Goal: Task Accomplishment & Management: Manage account settings

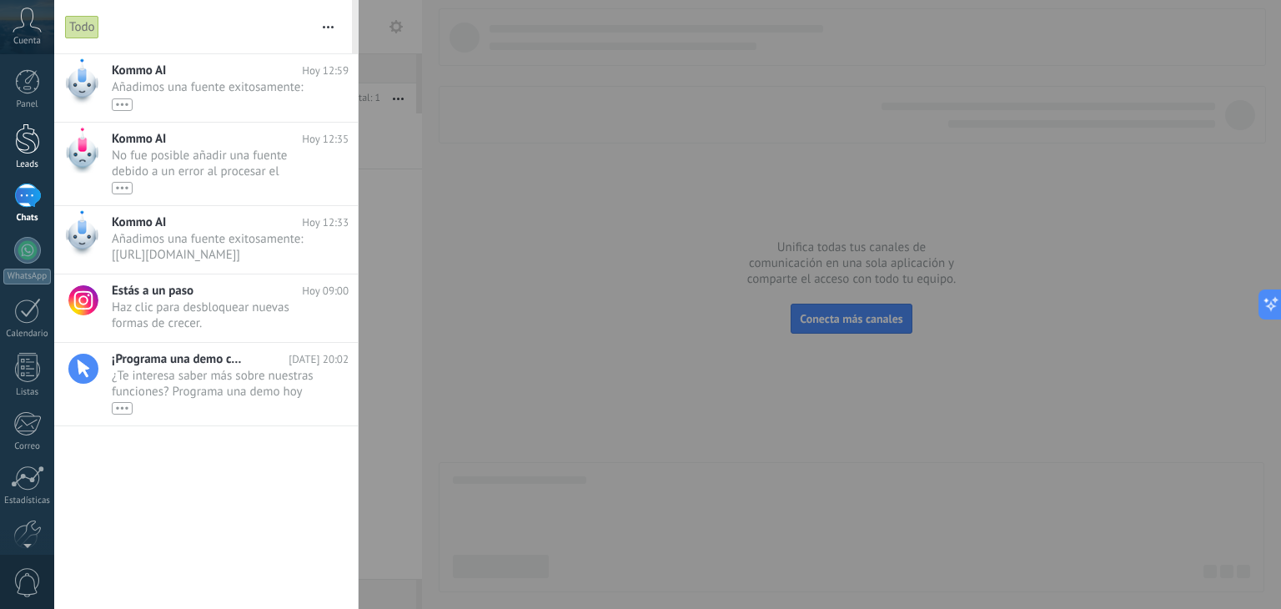
click at [23, 134] on div at bounding box center [27, 138] width 25 height 31
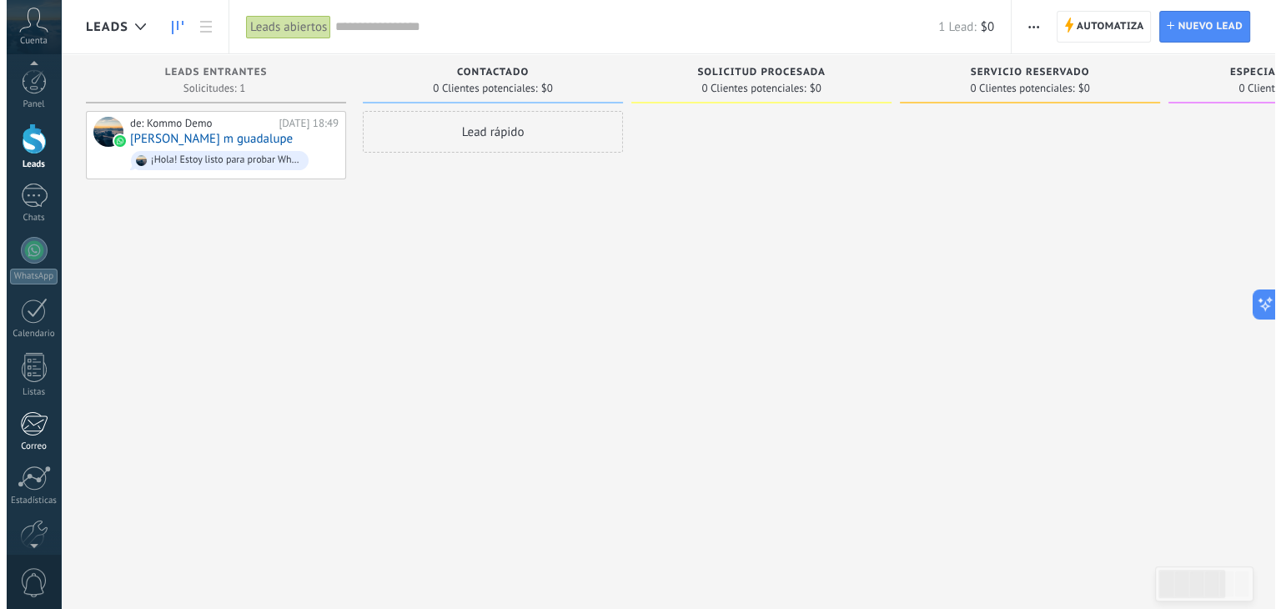
scroll to position [5, 0]
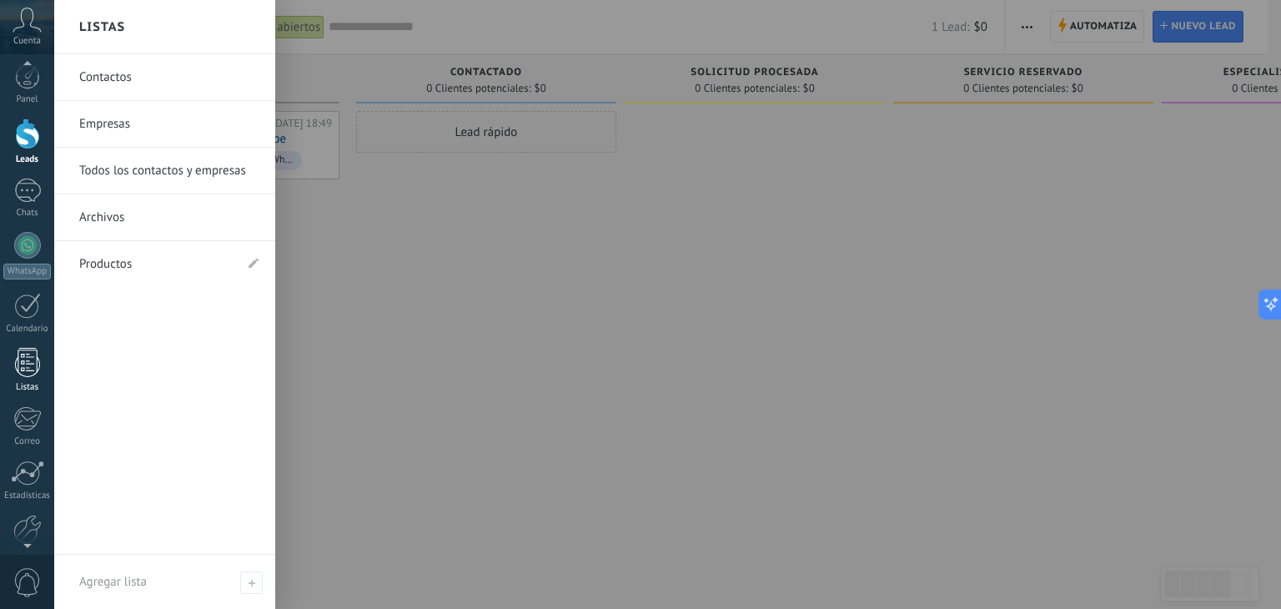
click at [38, 355] on div at bounding box center [27, 362] width 25 height 29
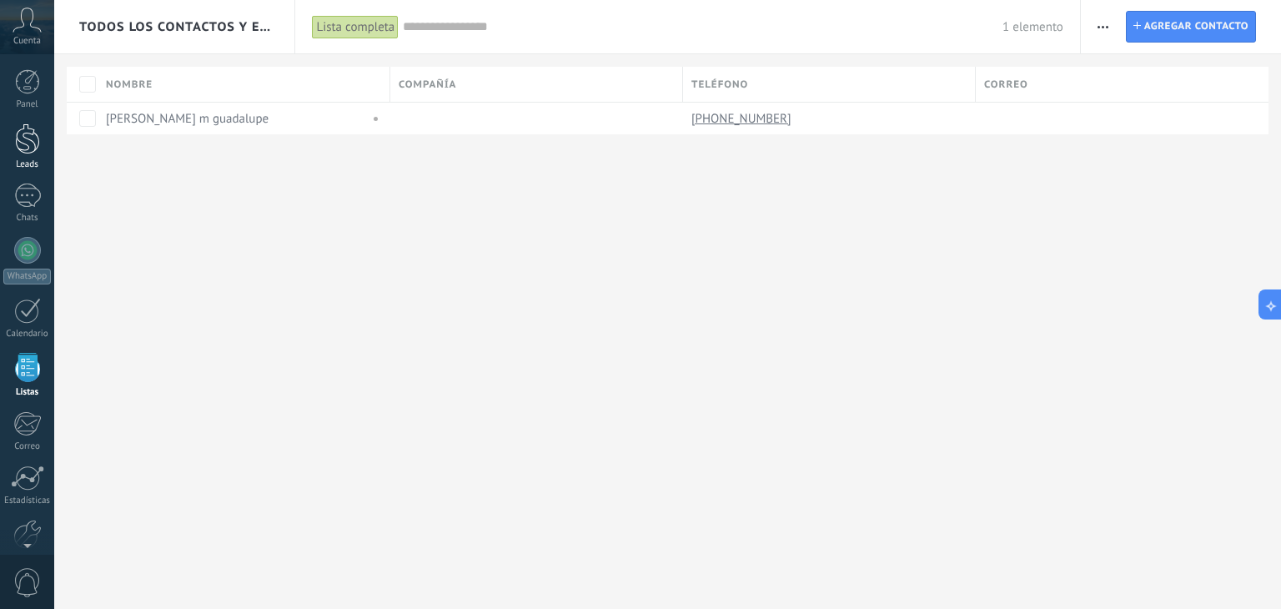
click at [31, 135] on div at bounding box center [27, 138] width 25 height 31
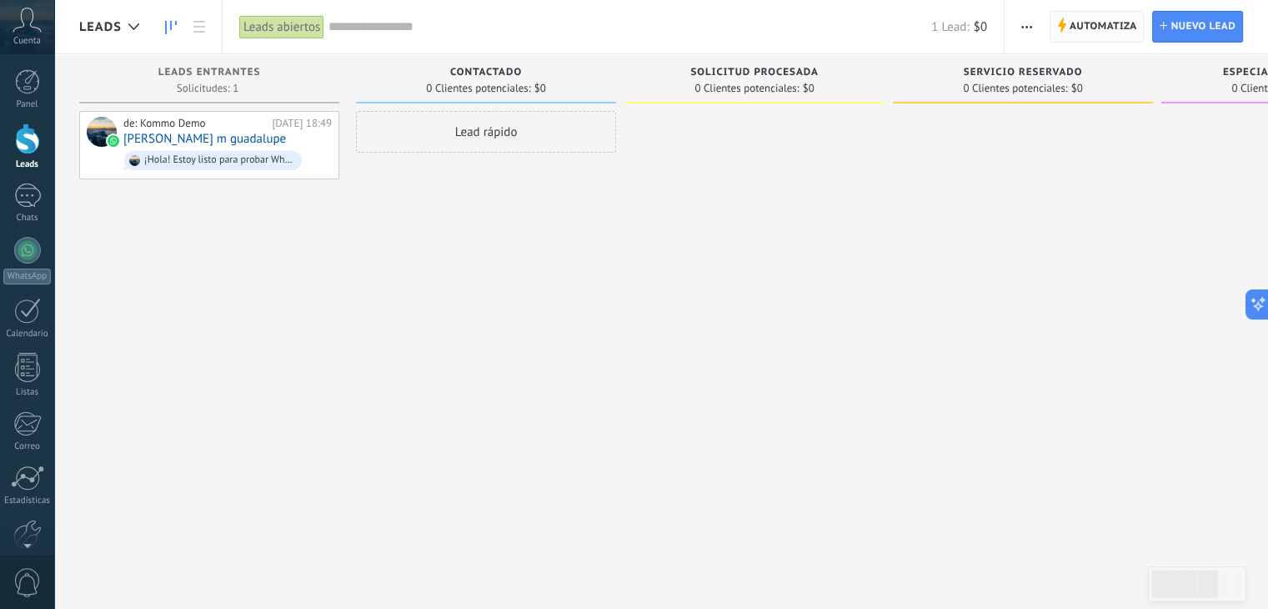
click at [1120, 24] on span "Automatiza" at bounding box center [1104, 27] width 68 height 30
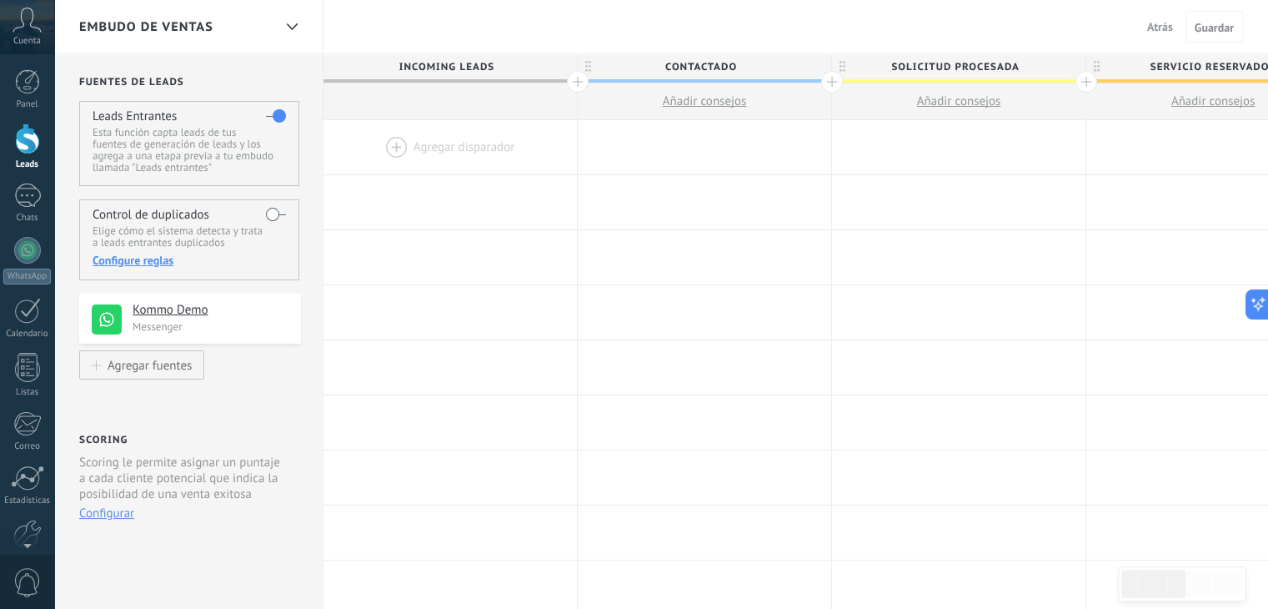
click at [438, 144] on div at bounding box center [449, 147] width 253 height 54
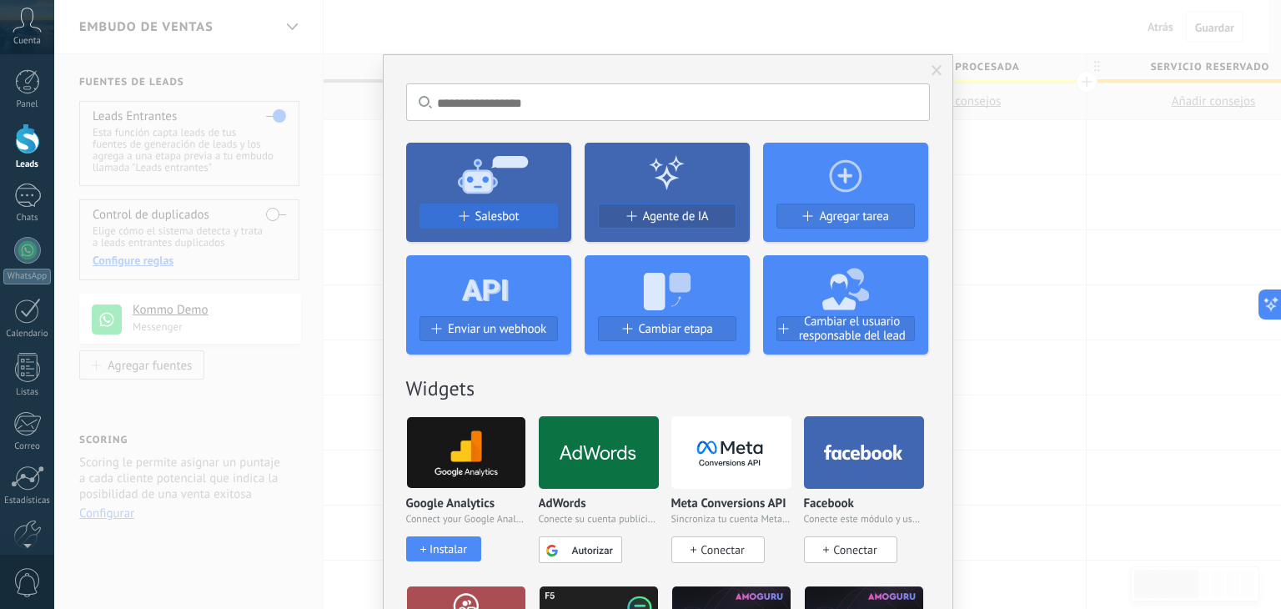
click at [522, 214] on div "Salesbot" at bounding box center [488, 216] width 137 height 14
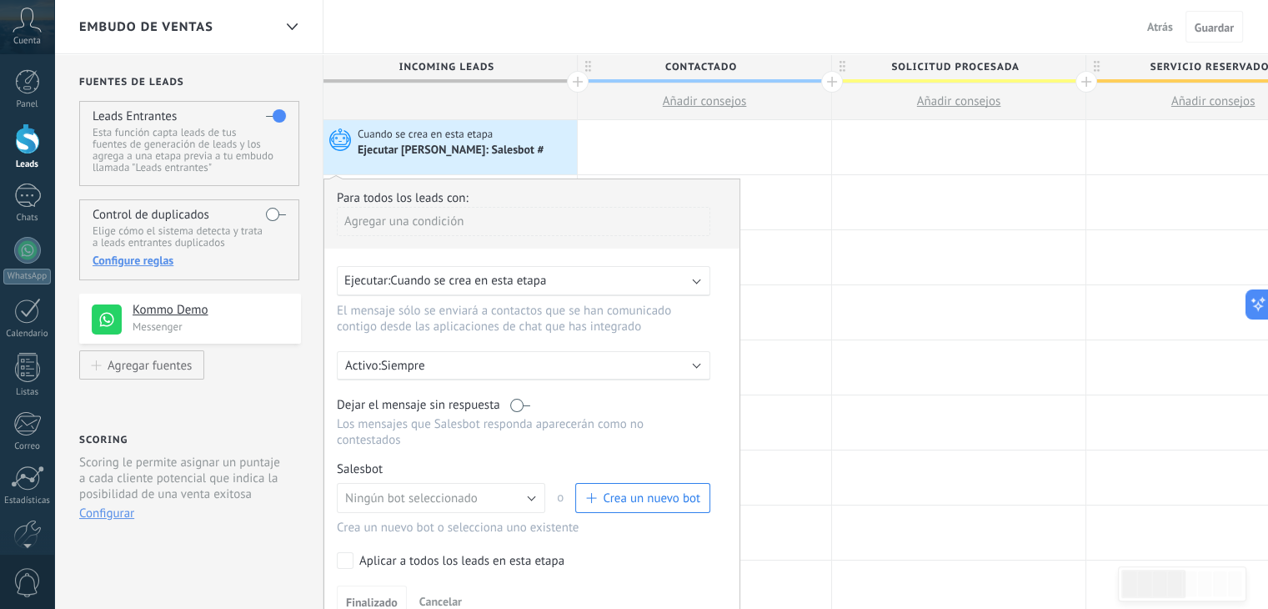
click at [417, 224] on div "Agregar una condición" at bounding box center [523, 221] width 373 height 29
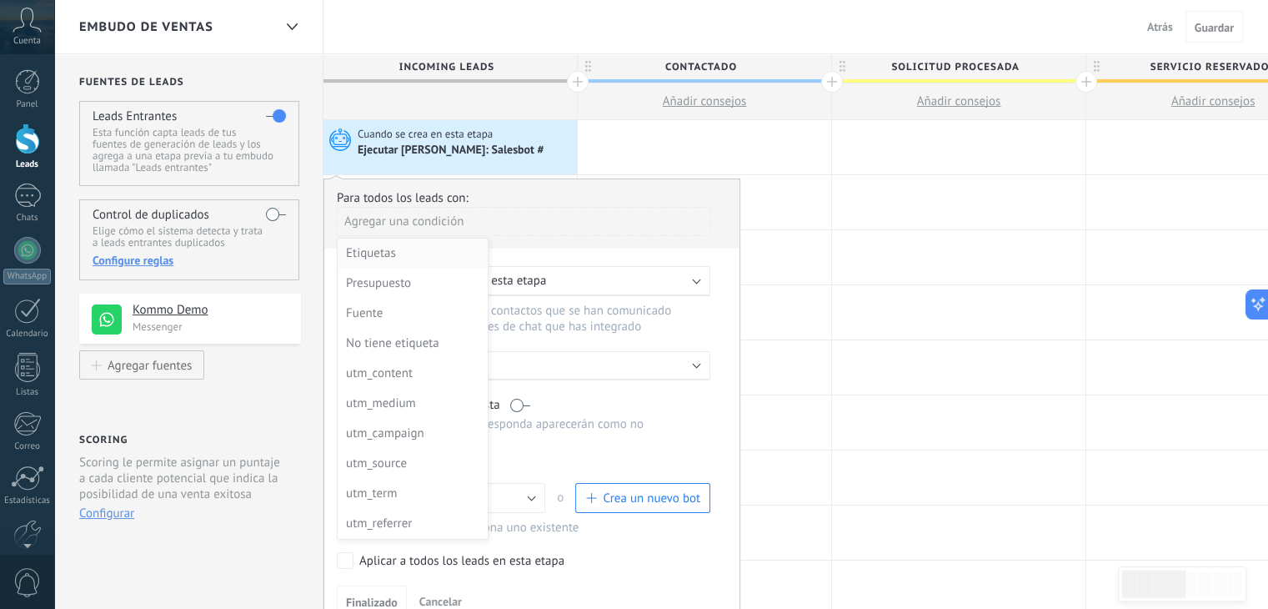
click at [374, 254] on div "Etiquetas" at bounding box center [411, 253] width 130 height 23
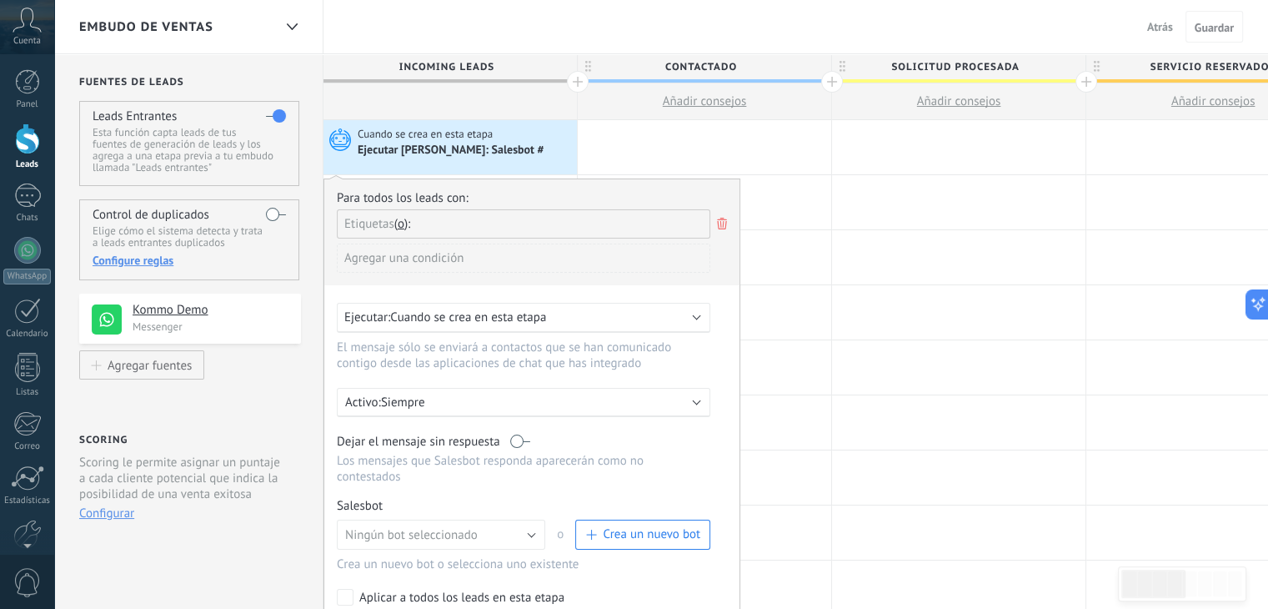
click at [377, 221] on span "Etiquetas" at bounding box center [369, 224] width 50 height 16
click at [696, 314] on b at bounding box center [697, 316] width 8 height 8
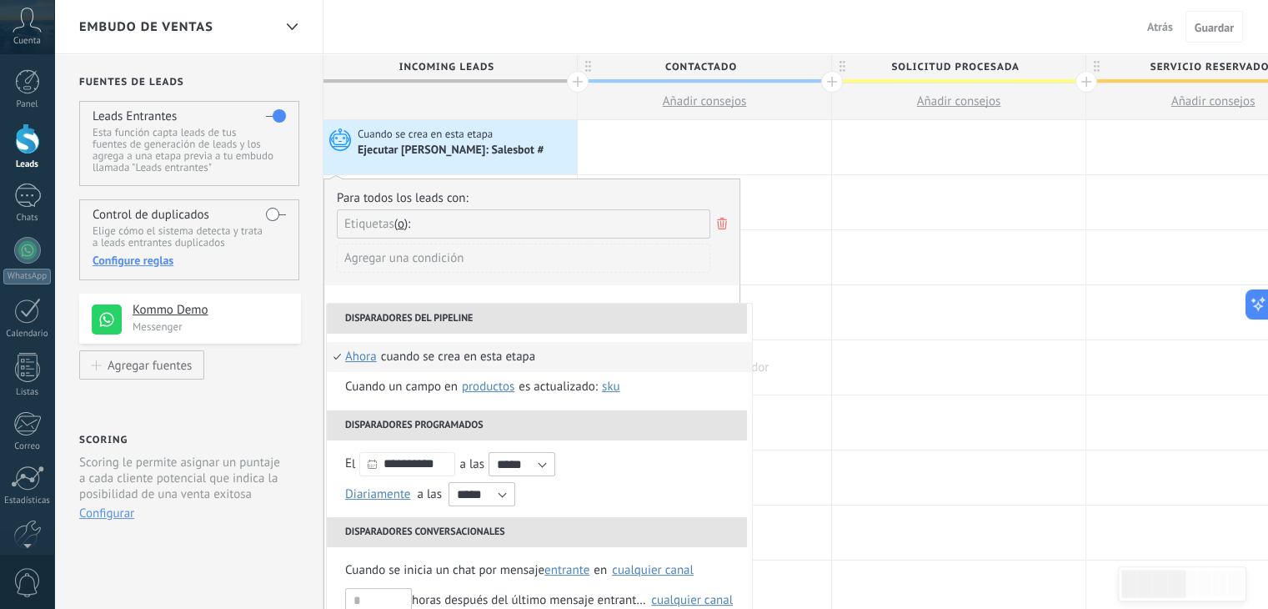
click at [774, 343] on div at bounding box center [704, 367] width 253 height 54
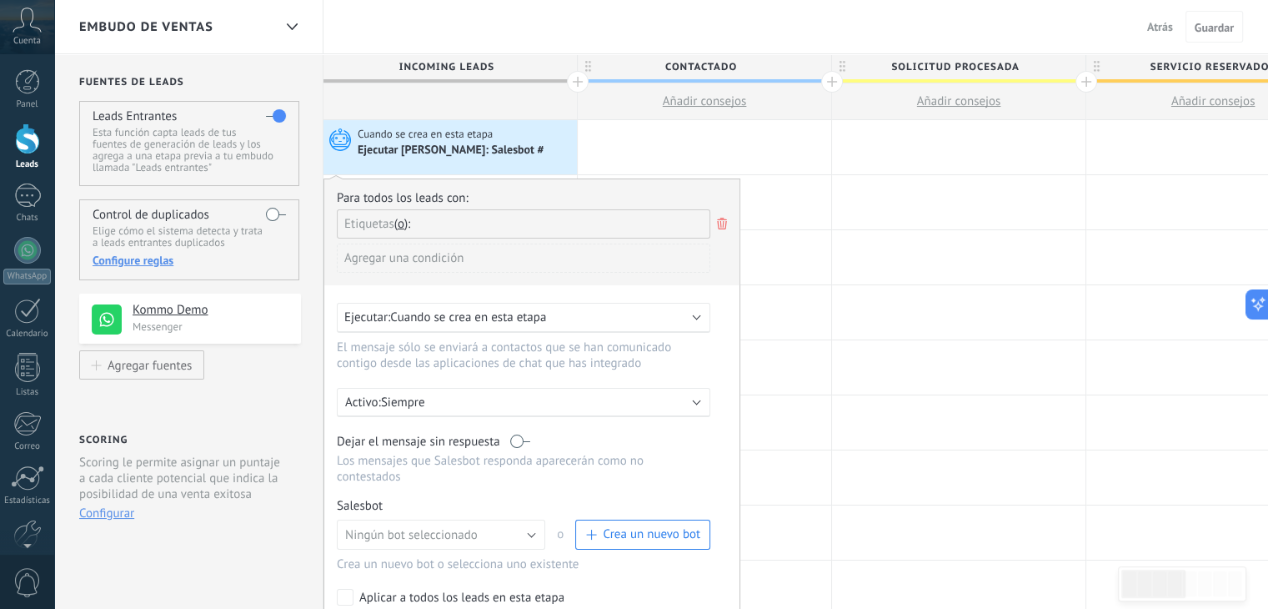
click at [434, 219] on div "Etiquetas y o o" at bounding box center [523, 223] width 373 height 29
click at [385, 223] on span "Etiquetas" at bounding box center [369, 224] width 50 height 16
click at [403, 221] on span "o" at bounding box center [401, 224] width 7 height 16
click at [427, 224] on div "Etiquetas y o o" at bounding box center [523, 223] width 373 height 29
click at [605, 193] on div "Para todos los leads con:" at bounding box center [532, 198] width 390 height 16
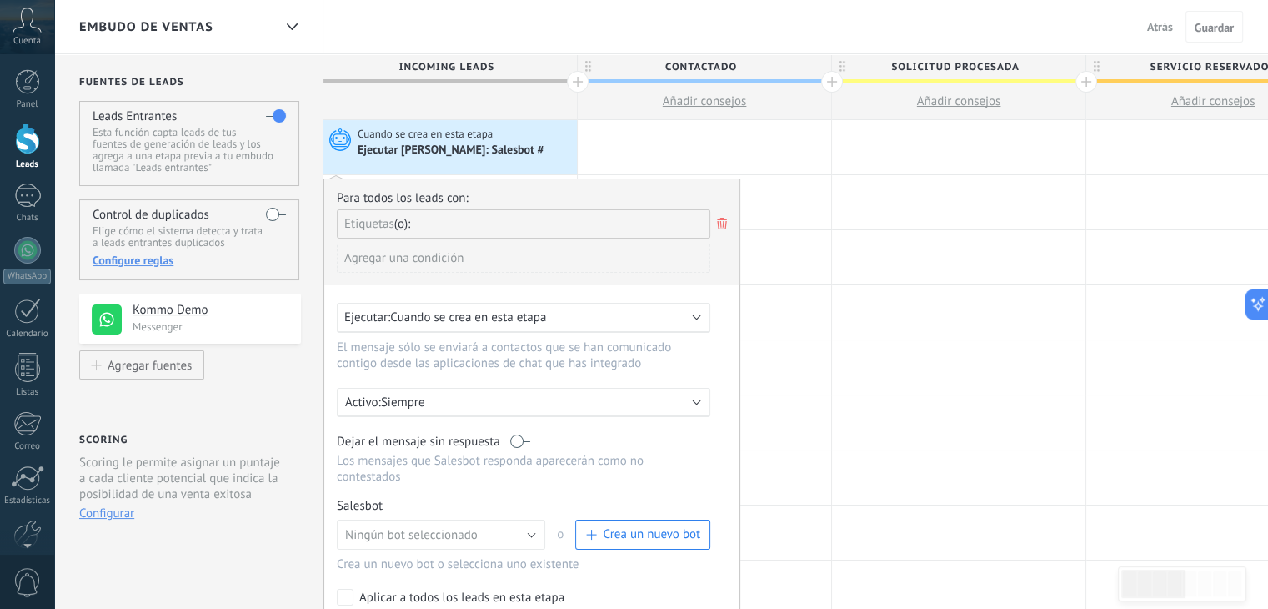
click at [436, 258] on div "Agregar una condición" at bounding box center [523, 257] width 373 height 29
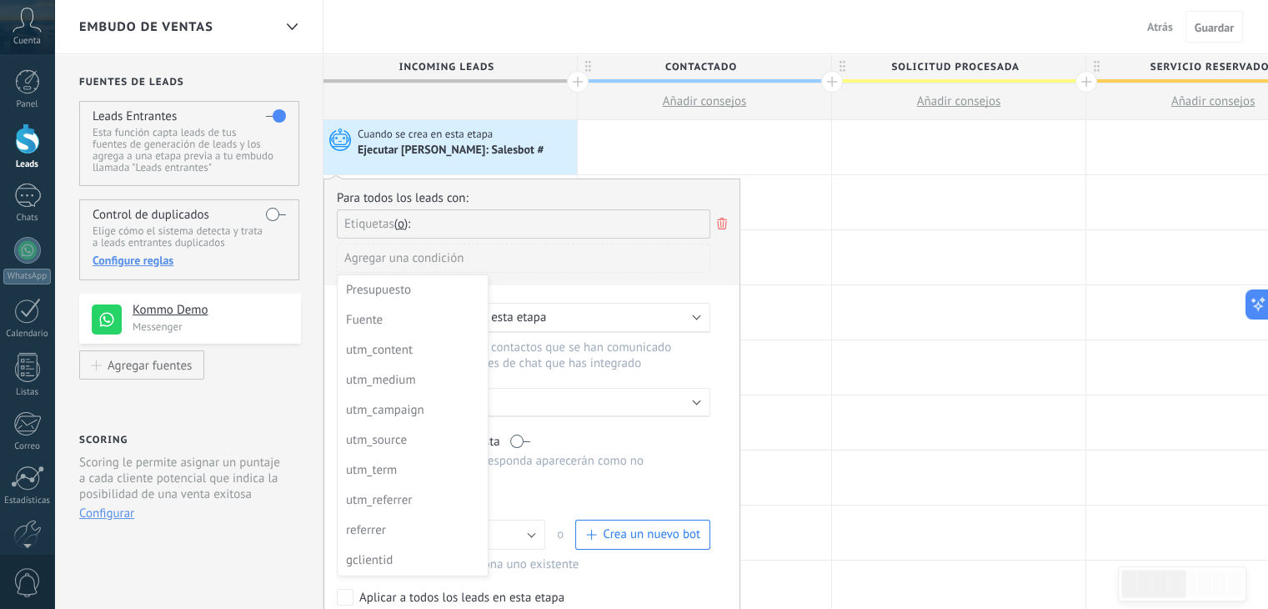
click at [503, 221] on div at bounding box center [531, 413] width 415 height 469
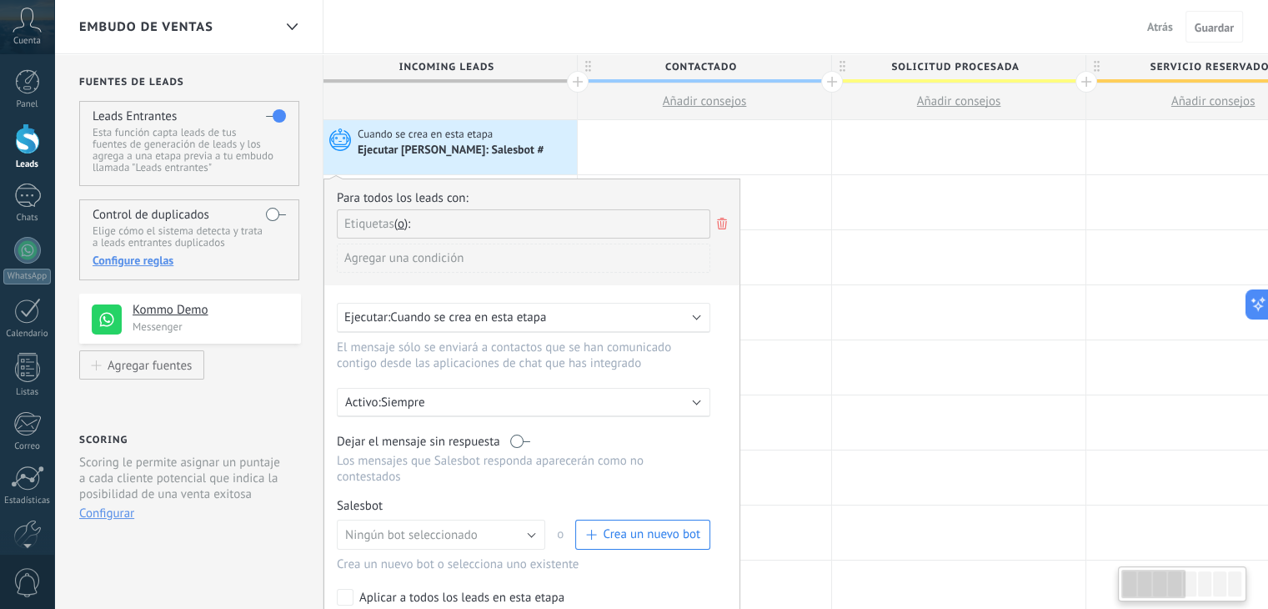
click at [443, 225] on div "Etiquetas y o o" at bounding box center [523, 223] width 373 height 29
type input "*"
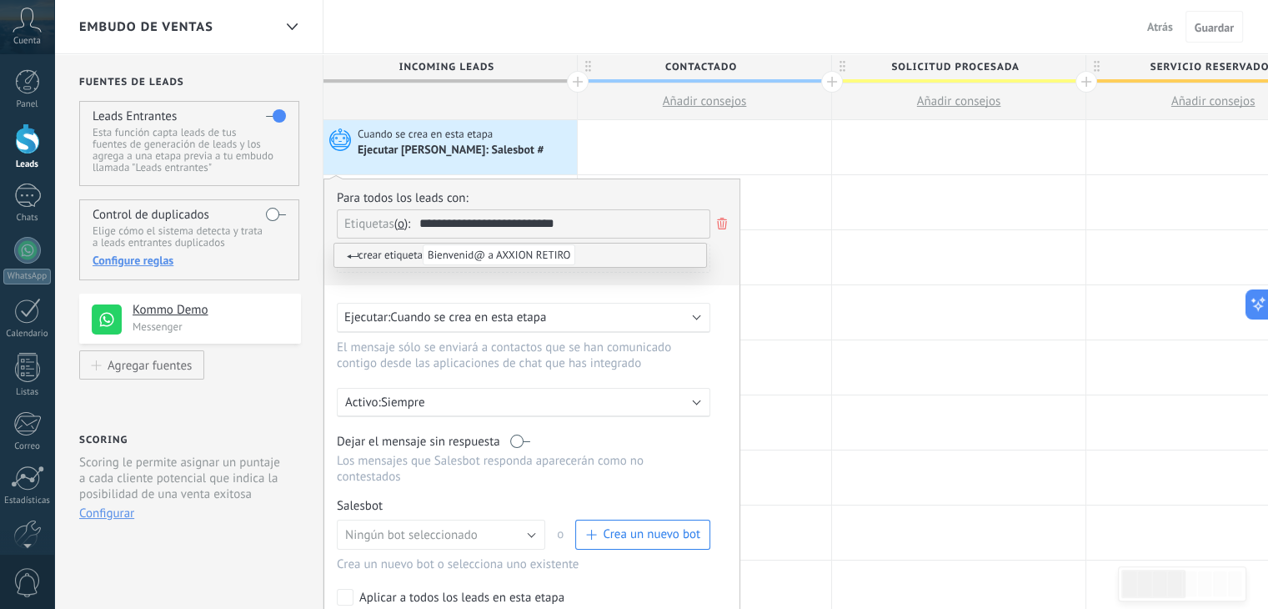
type input "**********"
click at [697, 319] on div "Ejecutar: Cuando se crea en esta etapa" at bounding box center [523, 318] width 373 height 30
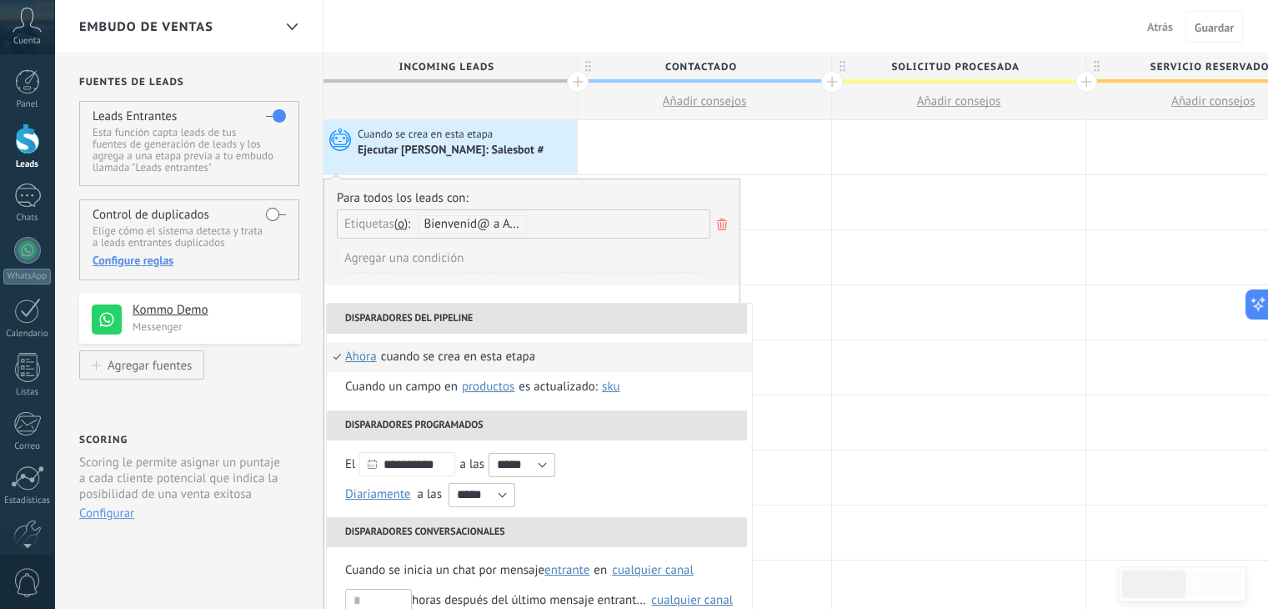
click at [697, 319] on li "Disparadores del pipeline" at bounding box center [537, 318] width 420 height 30
click at [640, 251] on div "Agregar una condición" at bounding box center [523, 257] width 373 height 29
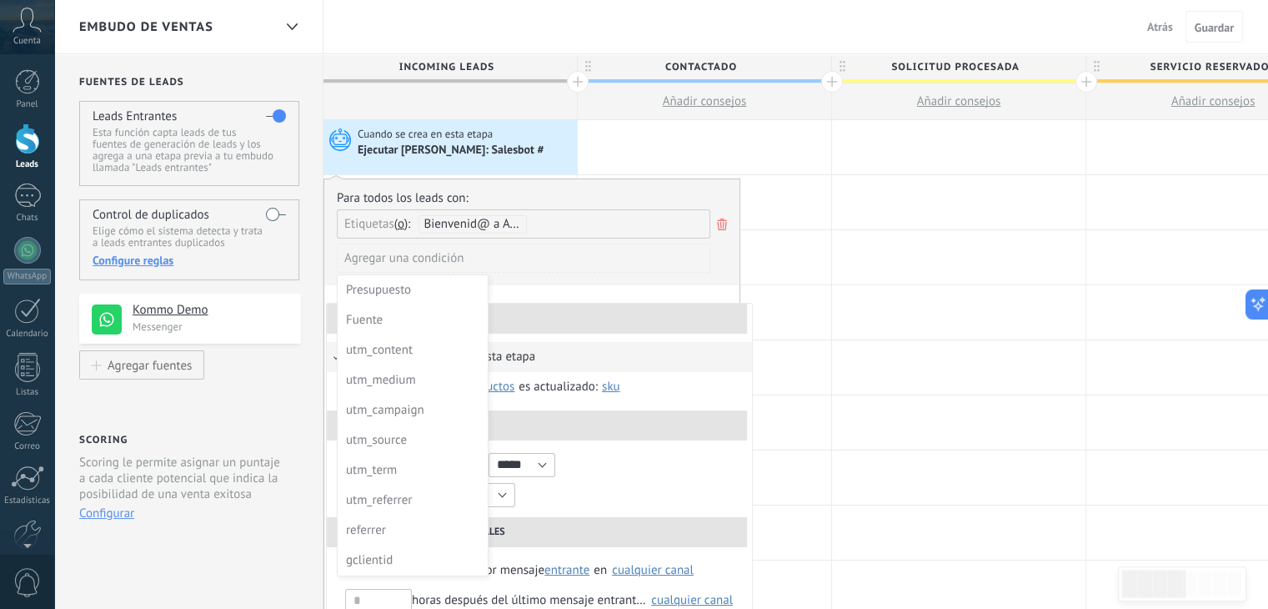
click at [585, 263] on div at bounding box center [531, 413] width 415 height 469
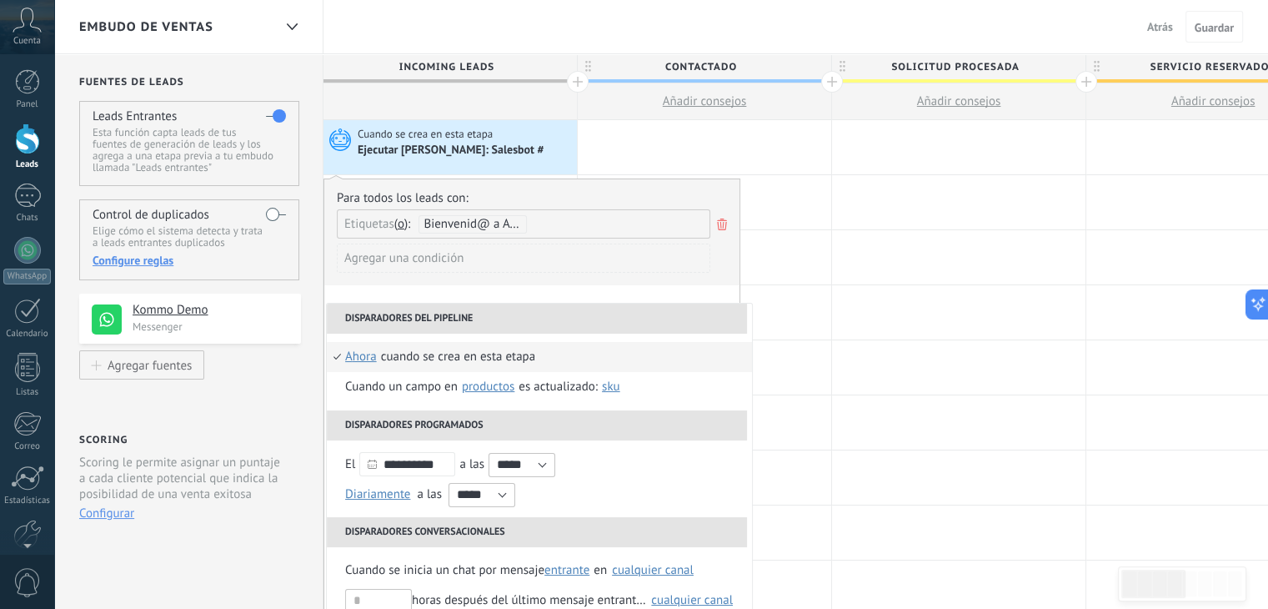
click at [704, 271] on div "Agregar una condición" at bounding box center [523, 264] width 373 height 42
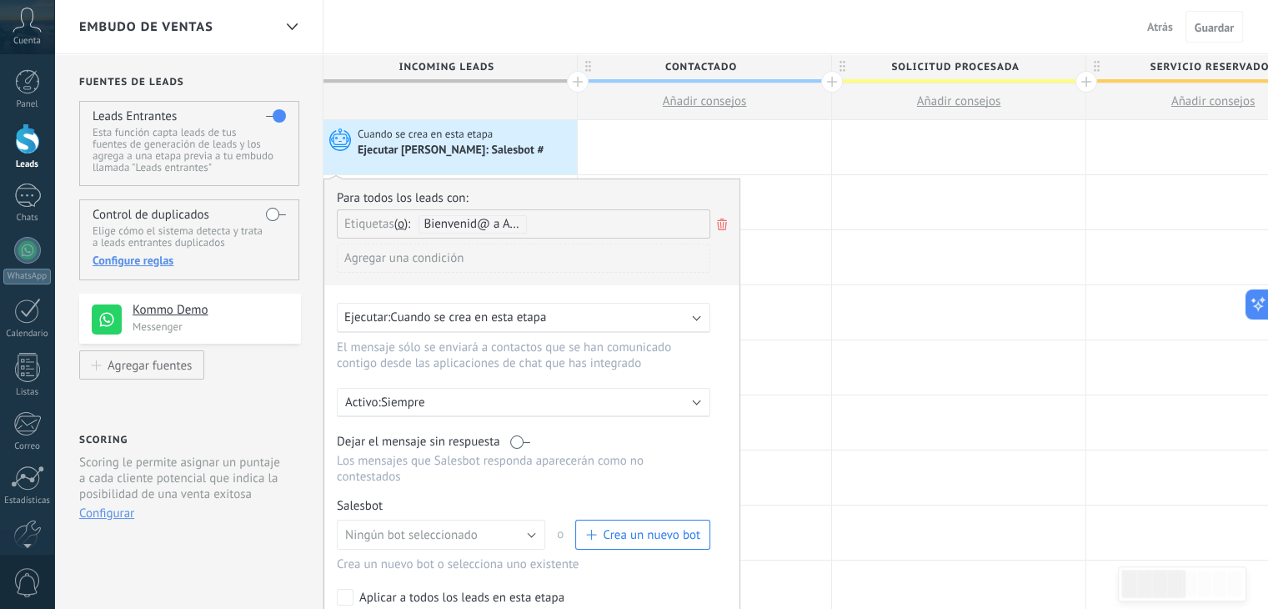
click at [520, 224] on div "Bienvenid@ a AXXION RETIRO" at bounding box center [473, 224] width 108 height 18
click at [524, 223] on span "Bienvenid@ a AXXION RETIRO" at bounding box center [506, 224] width 165 height 16
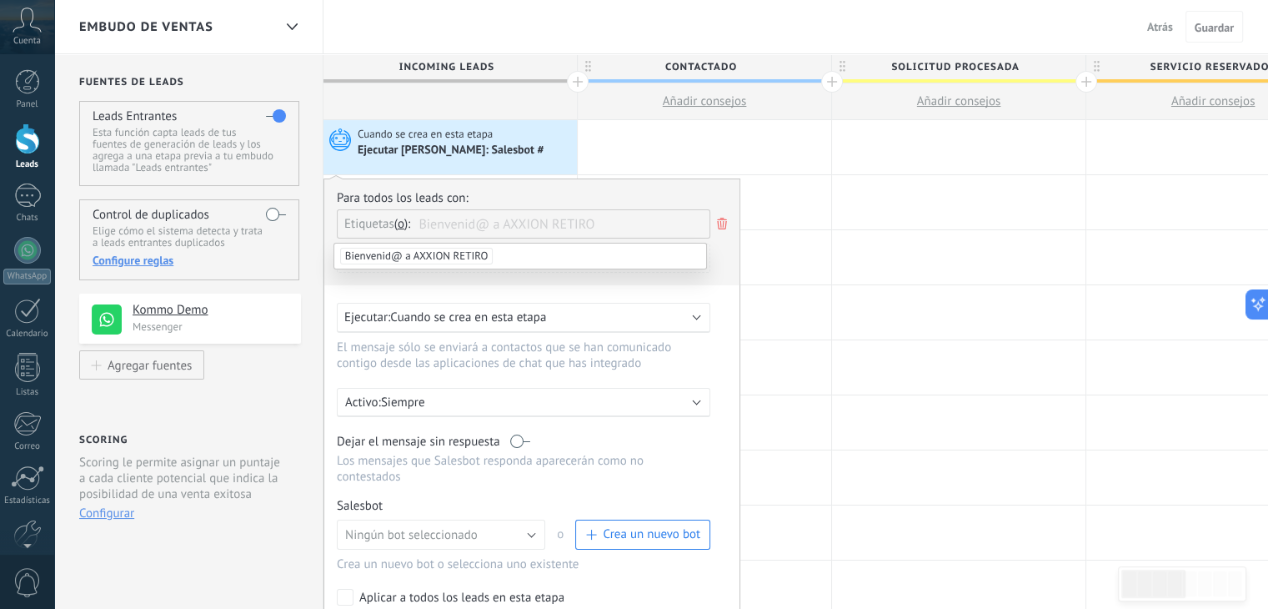
click at [484, 250] on span "Bienvenid@ a AXXION RETIRO" at bounding box center [416, 256] width 153 height 17
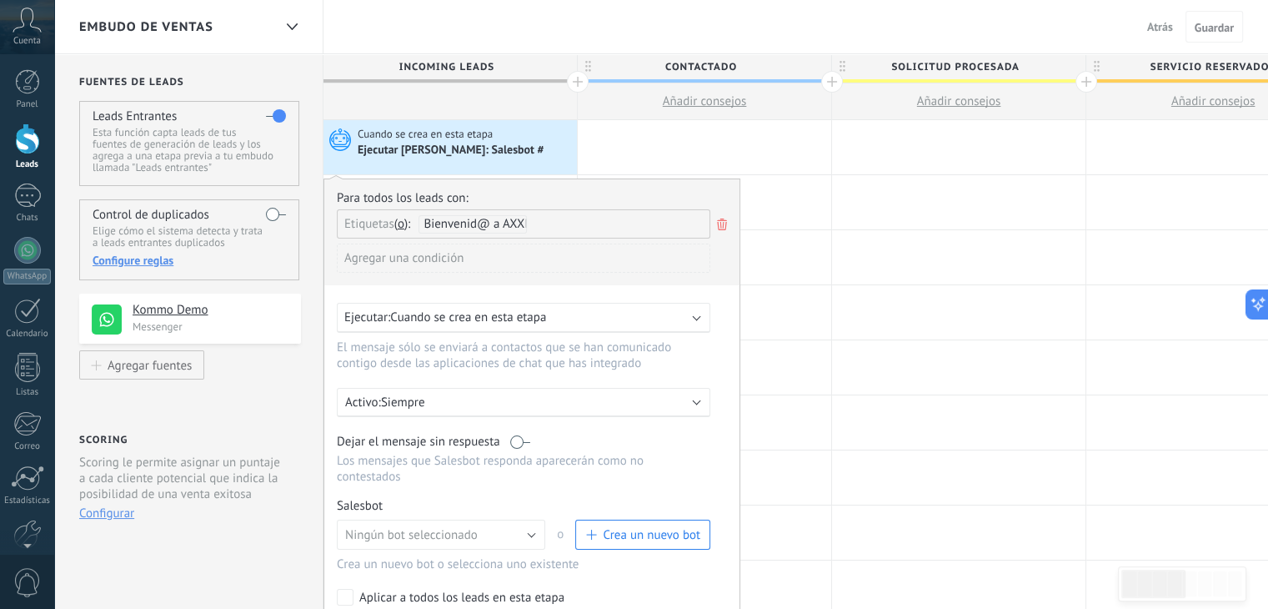
click at [484, 250] on div "Agregar una condición" at bounding box center [523, 257] width 373 height 29
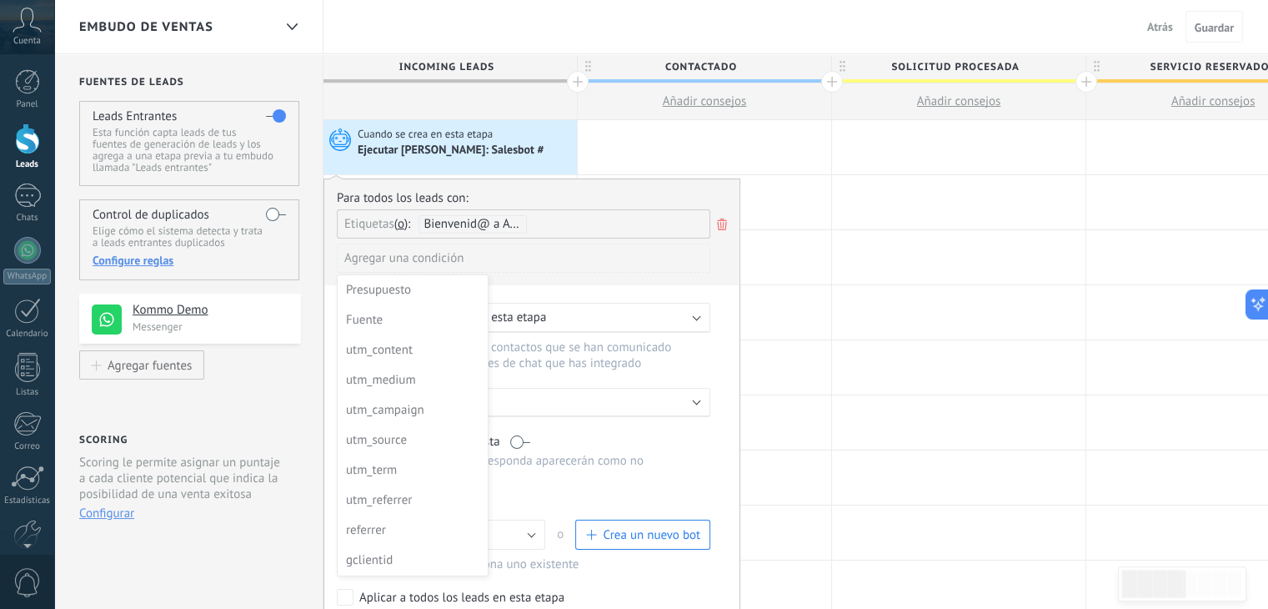
click at [492, 250] on div at bounding box center [531, 413] width 415 height 469
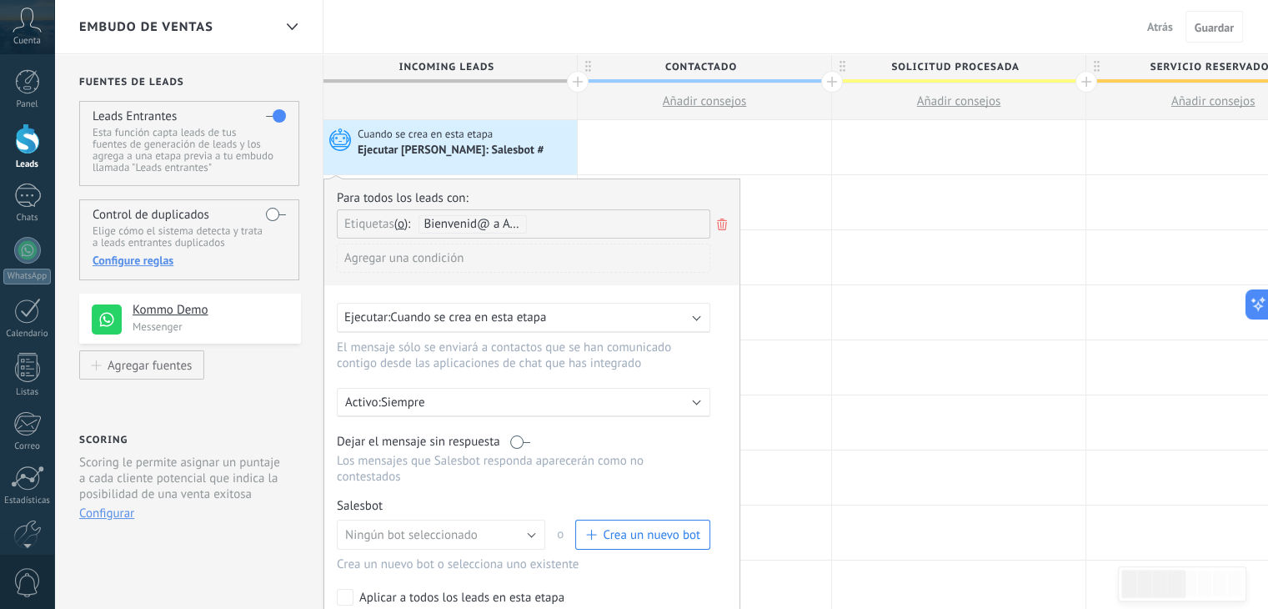
click at [434, 260] on div "Agregar una condición" at bounding box center [523, 257] width 373 height 29
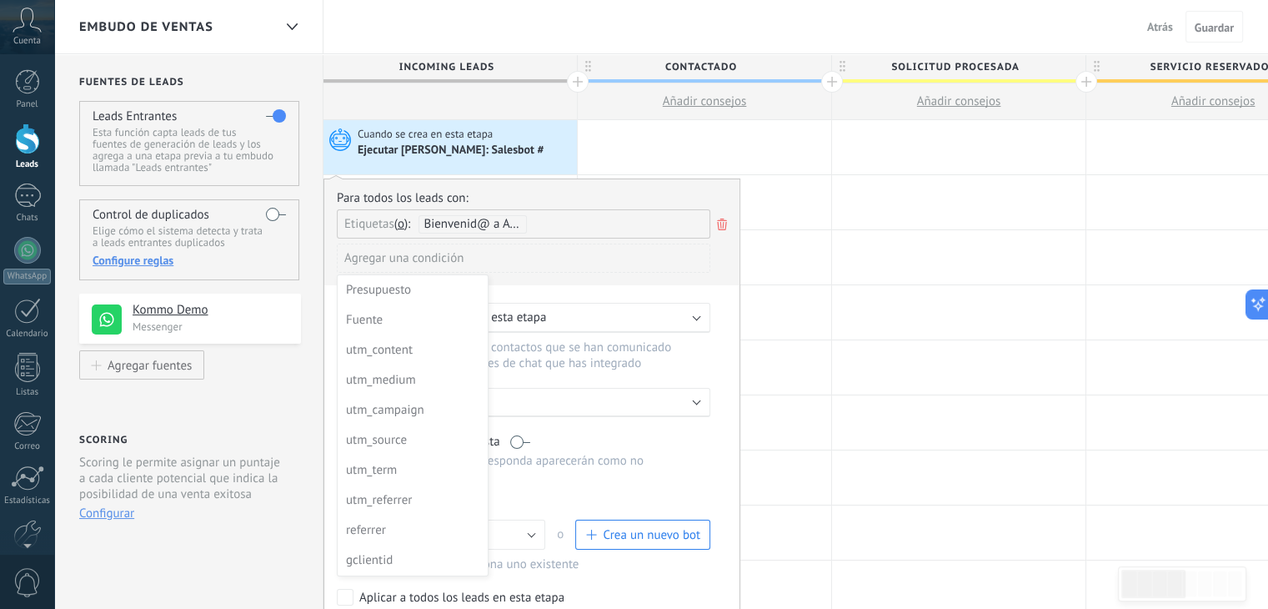
click at [550, 263] on div at bounding box center [531, 413] width 415 height 469
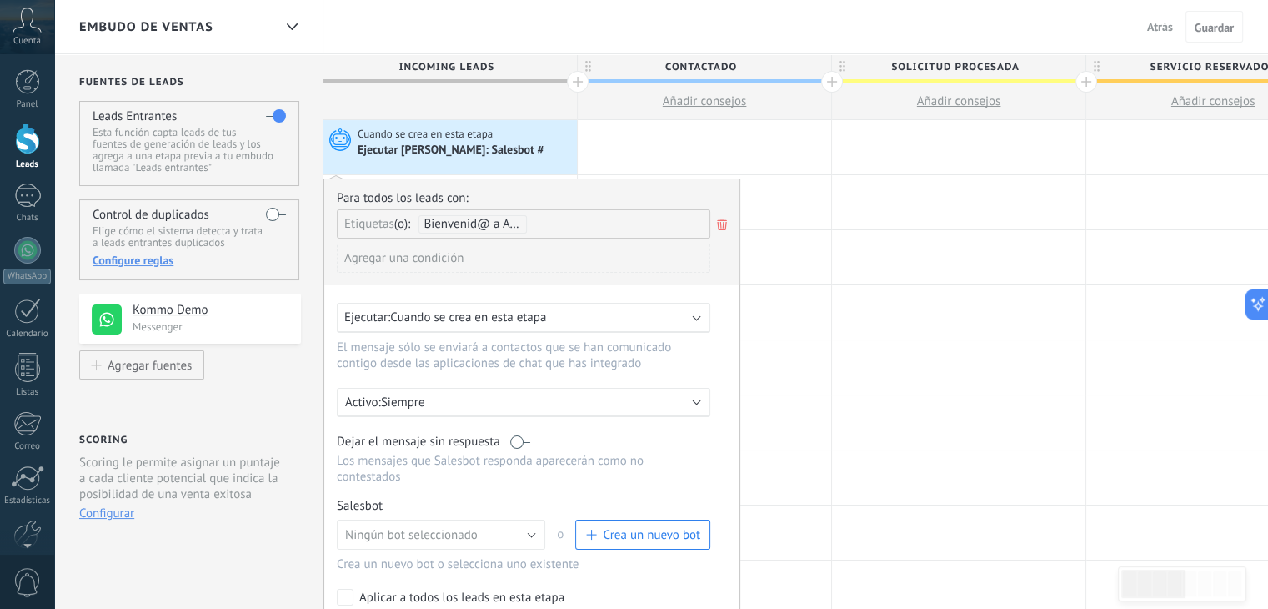
click at [499, 223] on div "Bienvenid@ a AXXION RETIRO" at bounding box center [473, 224] width 108 height 18
click at [520, 223] on span "Bienvenid@ a AXXION RETIRO" at bounding box center [506, 224] width 165 height 16
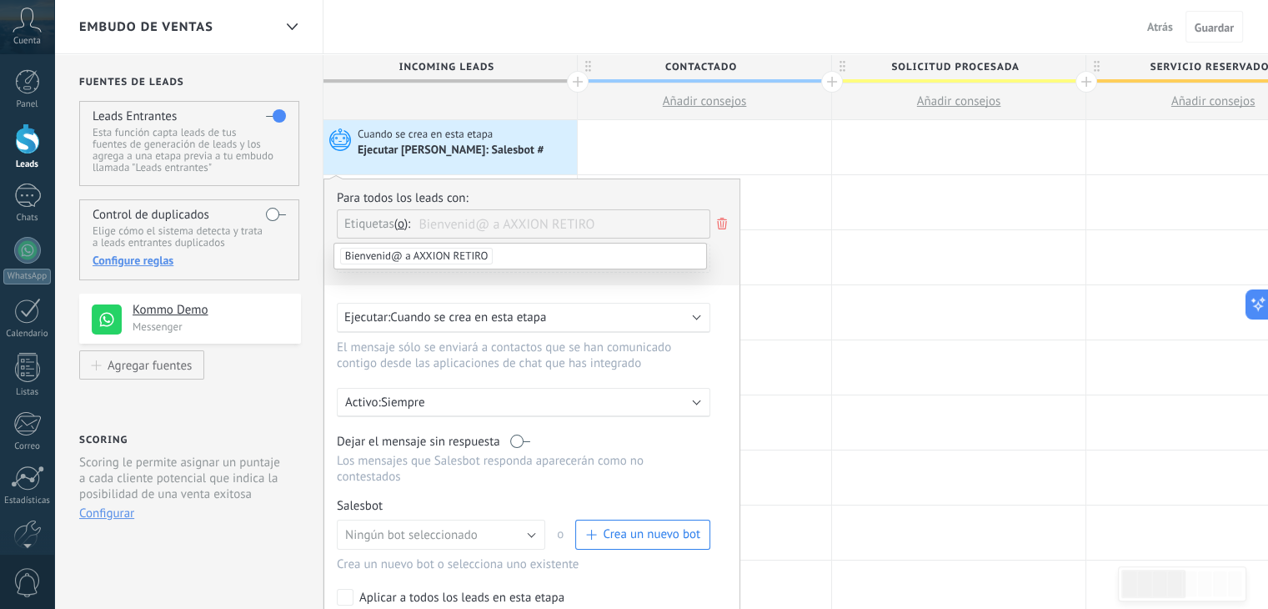
click at [472, 253] on span "Bienvenid@ a AXXION RETIRO" at bounding box center [416, 256] width 153 height 17
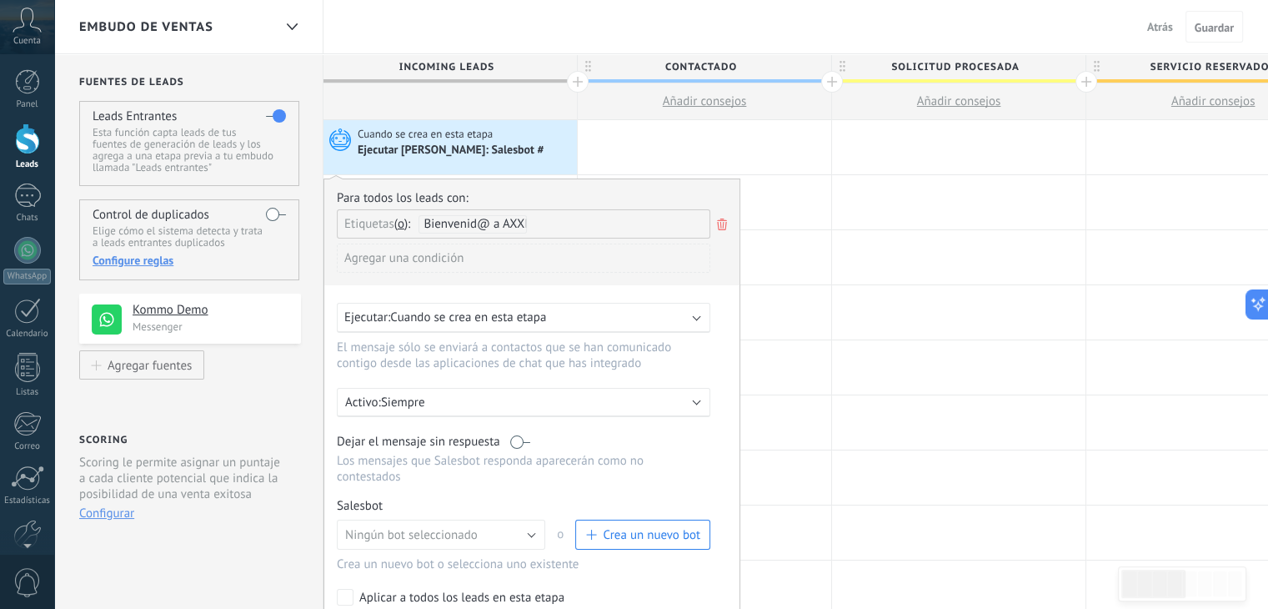
click at [474, 253] on div "Agregar una condición" at bounding box center [523, 257] width 373 height 29
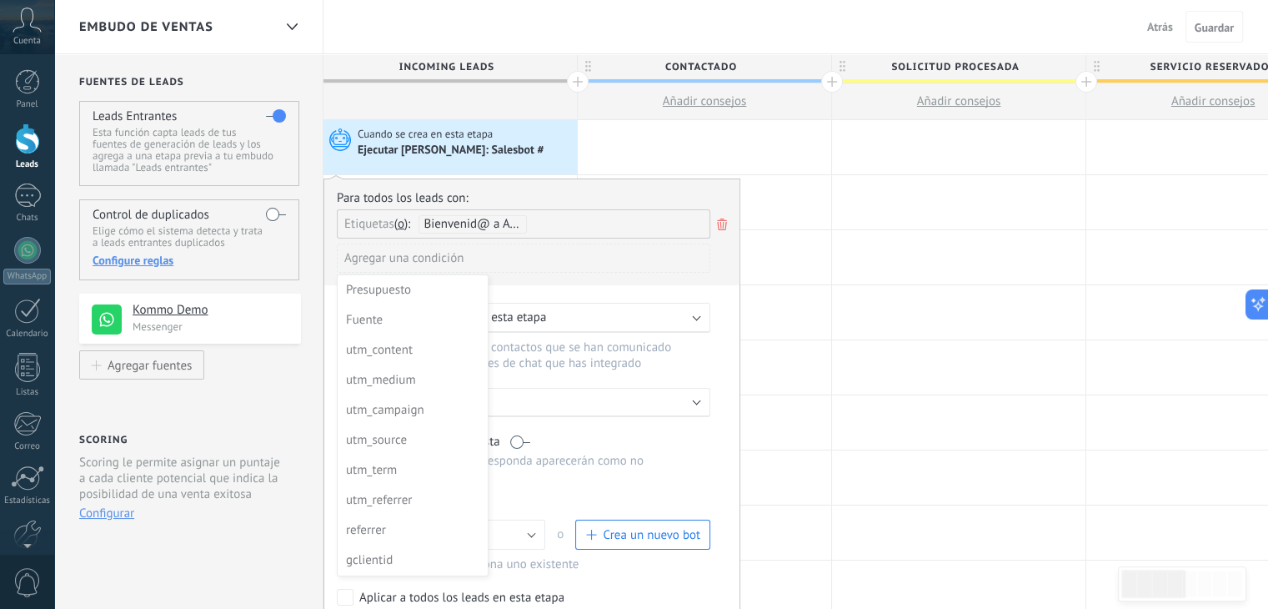
click at [510, 222] on div at bounding box center [531, 413] width 415 height 469
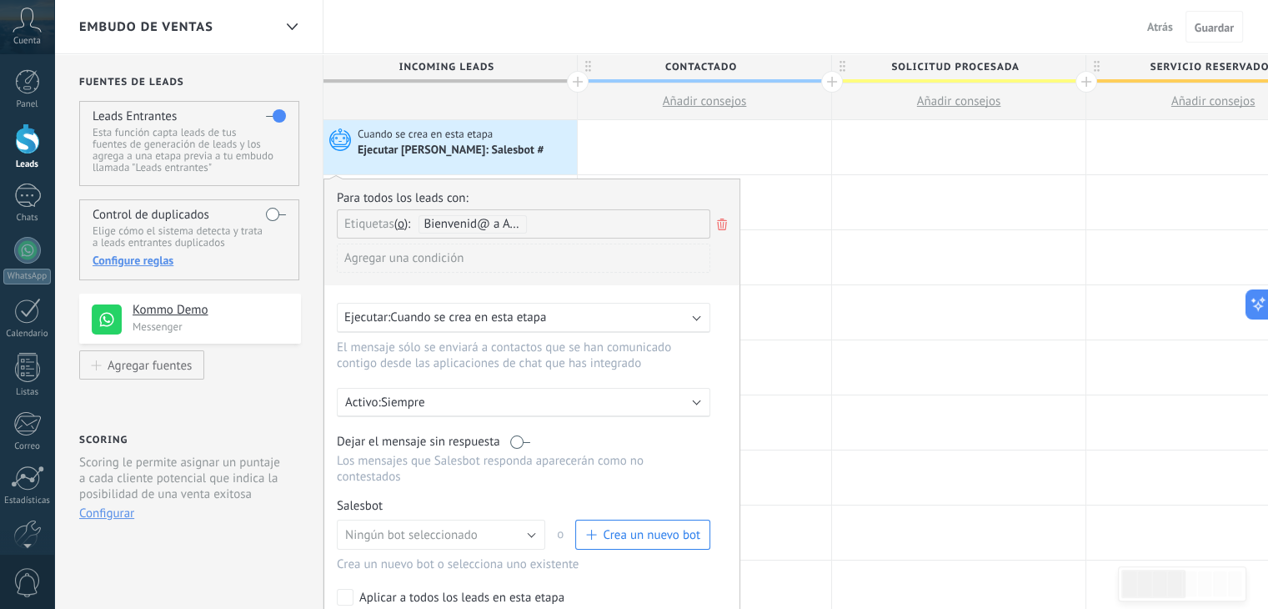
click at [454, 259] on div "Agregar una condición" at bounding box center [523, 257] width 373 height 29
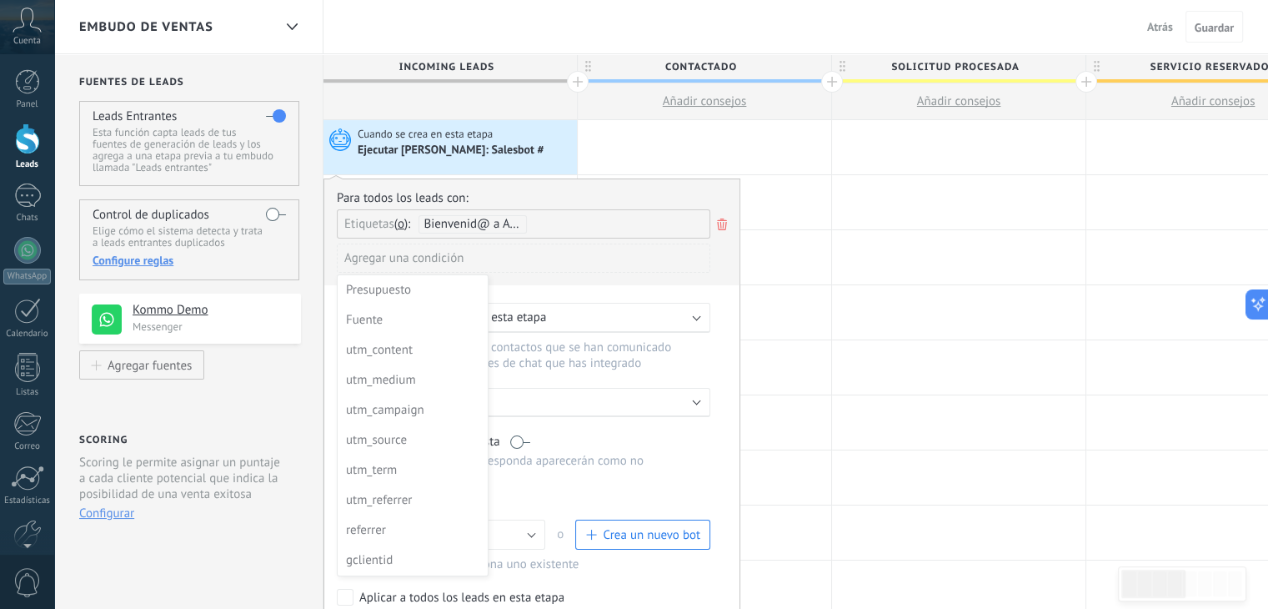
drag, startPoint x: 387, startPoint y: 318, endPoint x: 395, endPoint y: 320, distance: 8.5
click at [391, 320] on div "Fuente" at bounding box center [411, 319] width 130 height 23
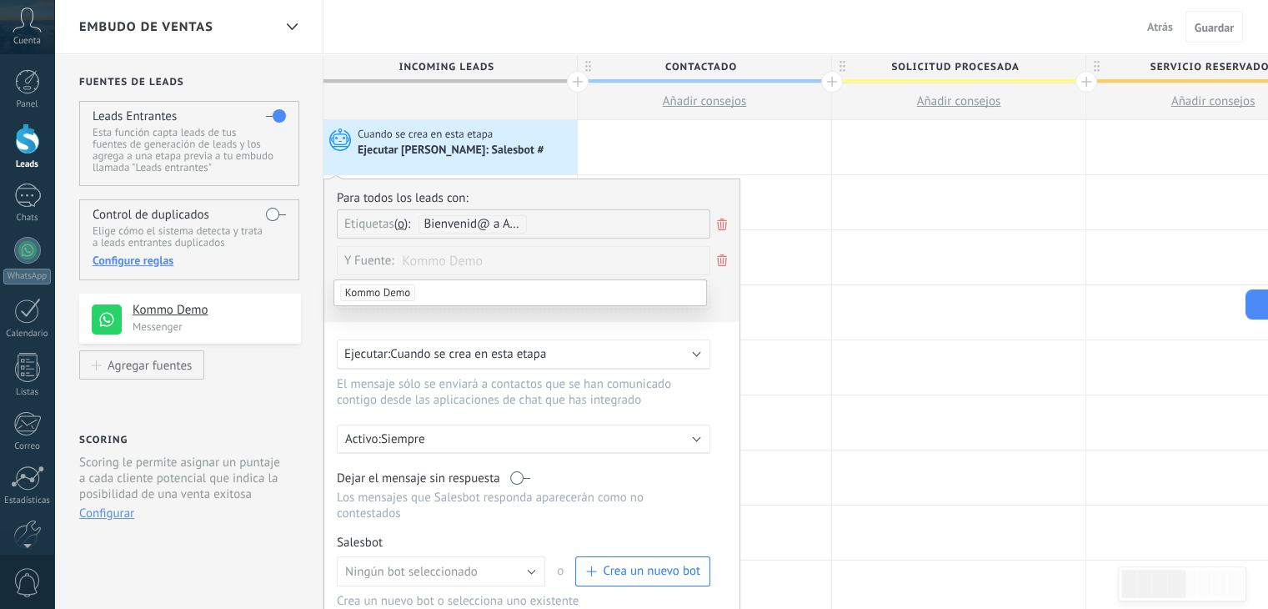
click at [720, 219] on use at bounding box center [722, 224] width 10 height 12
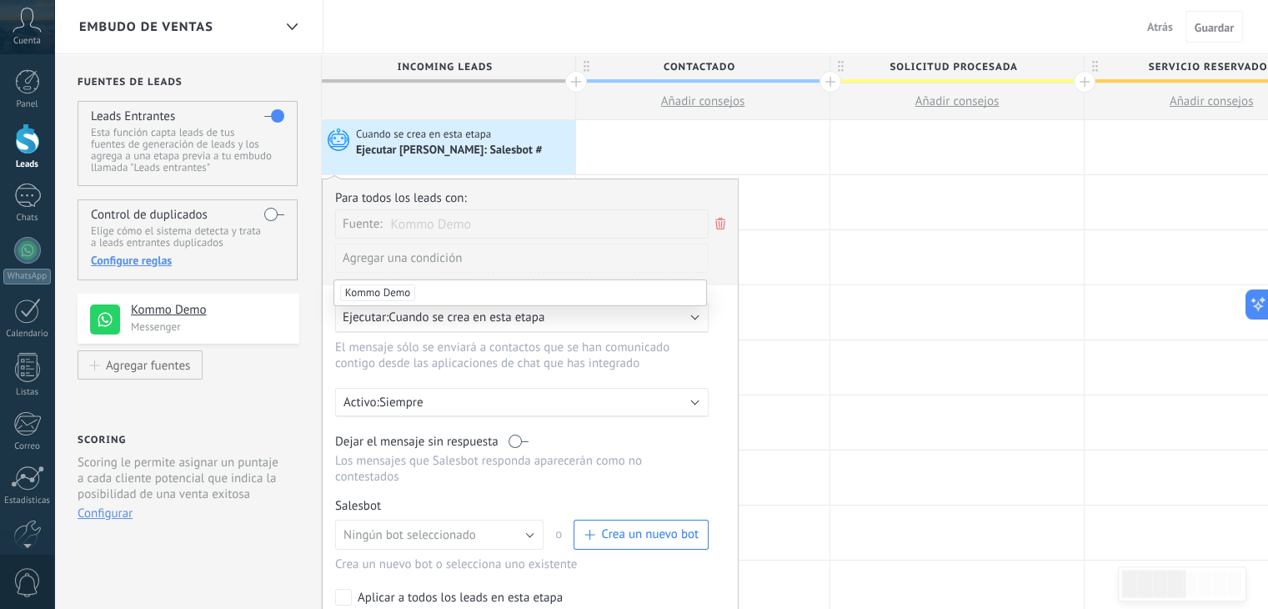
click at [390, 226] on div "Fuente:" at bounding box center [367, 222] width 48 height 25
click at [399, 256] on div "Agregar una condición" at bounding box center [521, 257] width 373 height 29
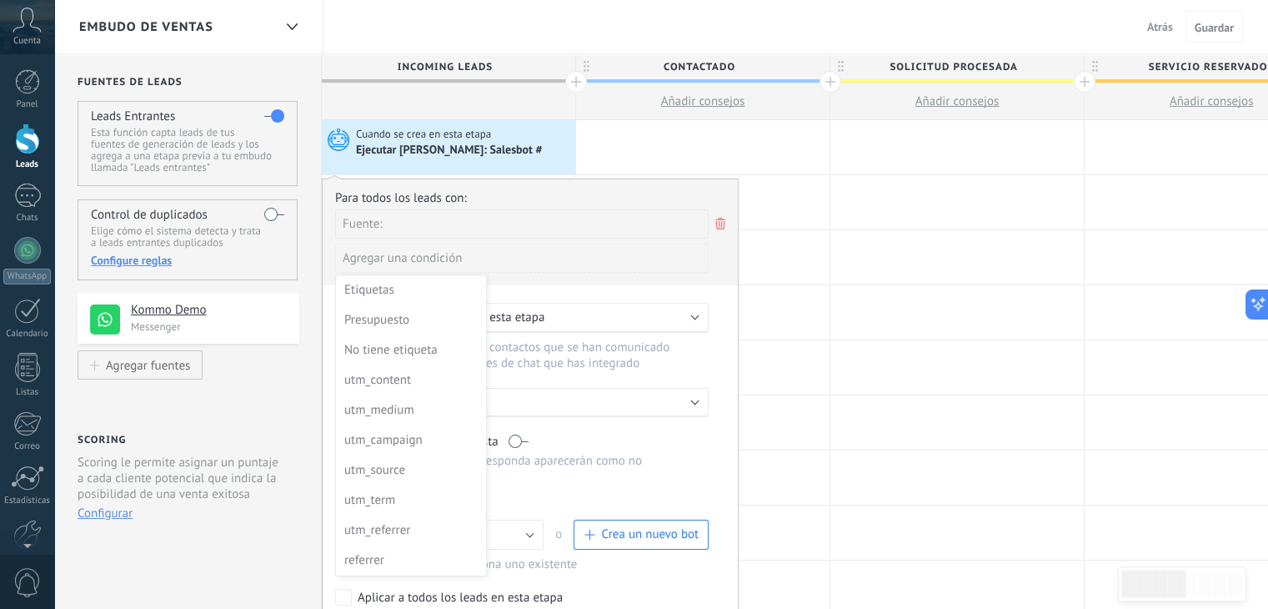
drag, startPoint x: 383, startPoint y: 285, endPoint x: 420, endPoint y: 285, distance: 36.7
click at [383, 285] on div "Etiquetas" at bounding box center [409, 289] width 130 height 23
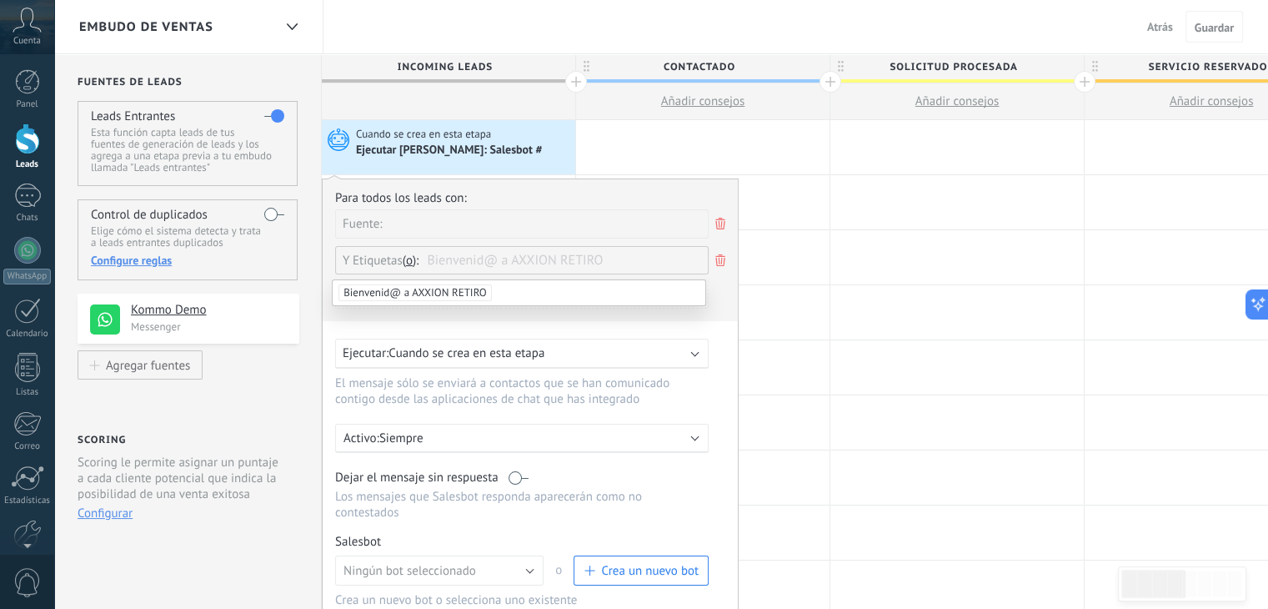
drag, startPoint x: 555, startPoint y: 294, endPoint x: 524, endPoint y: 287, distance: 32.6
click at [546, 293] on li "Bienvenid@ a AXXION RETIRO" at bounding box center [519, 292] width 372 height 25
drag, startPoint x: 564, startPoint y: 258, endPoint x: 419, endPoint y: 255, distance: 145.1
click at [419, 255] on ul "Etiquetas y o o Bienvenid@ a AXXION RETIRO" at bounding box center [525, 259] width 365 height 25
click at [480, 259] on span "Bienvenid@ a AXXION RETIRO" at bounding box center [514, 261] width 165 height 16
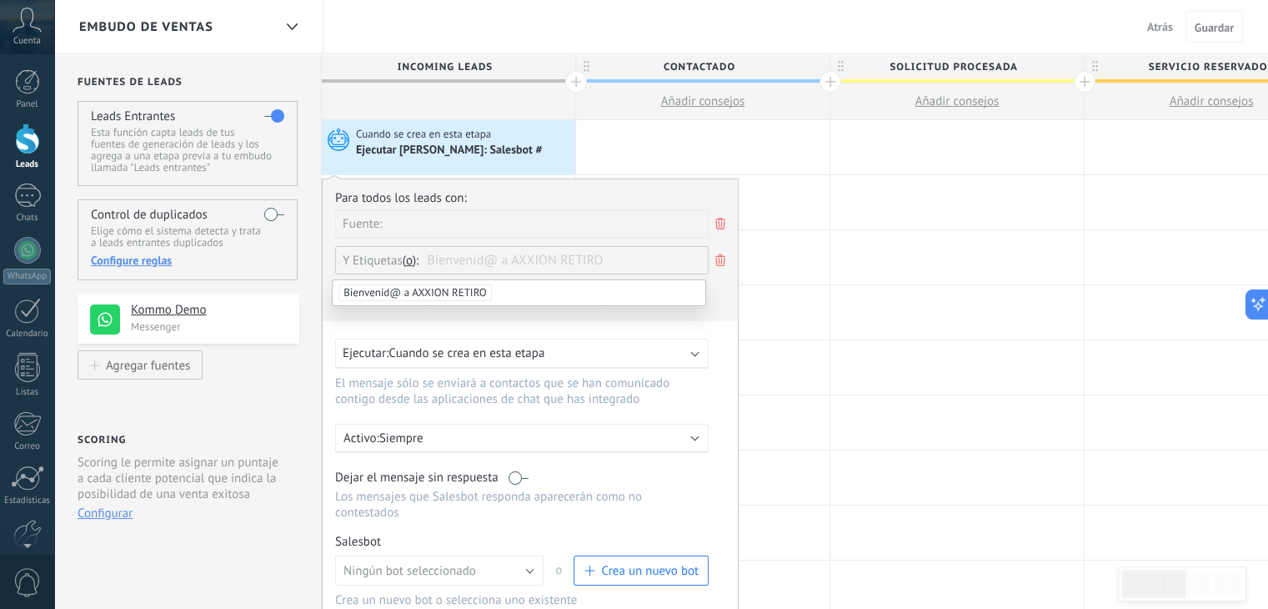
click at [484, 294] on span "Bienvenid@ a AXXION RETIRO" at bounding box center [414, 292] width 153 height 17
click at [443, 293] on div "Agregar una condición" at bounding box center [521, 294] width 373 height 29
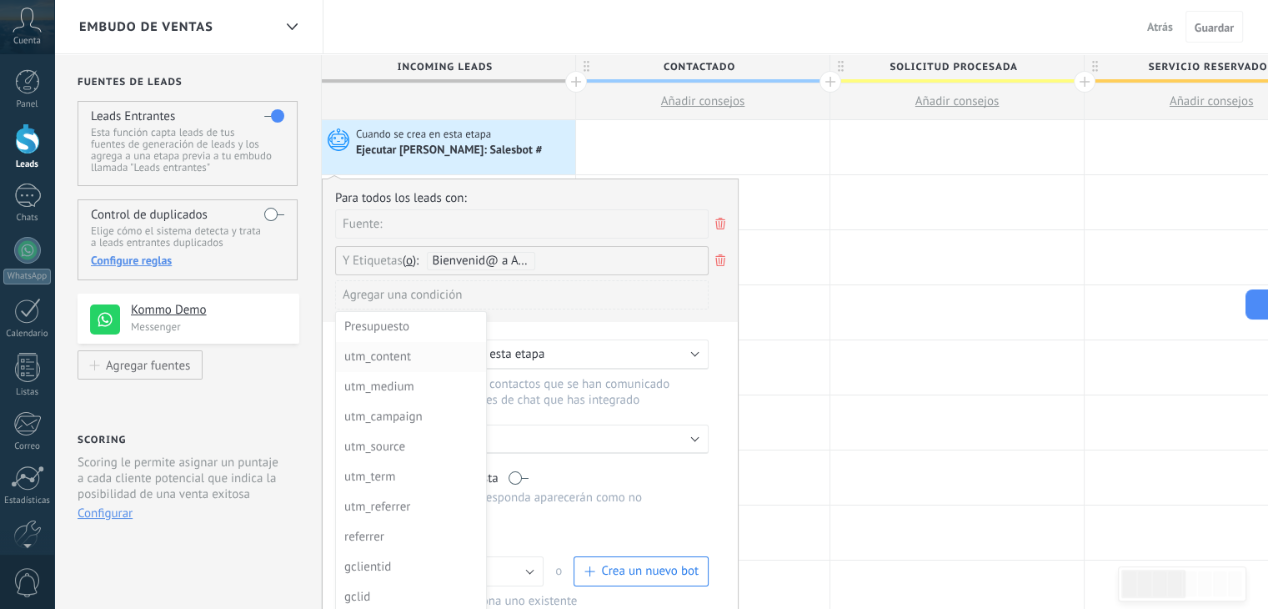
click at [409, 363] on div "utm_content" at bounding box center [409, 356] width 130 height 23
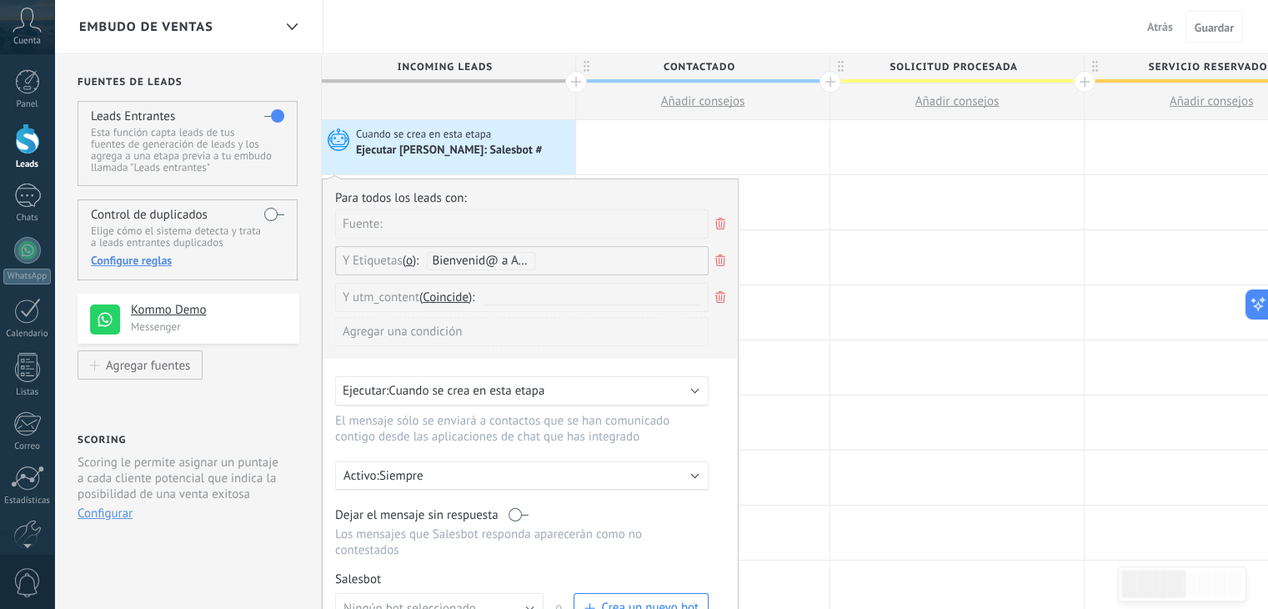
click at [447, 328] on div "Agregar una condición" at bounding box center [521, 331] width 373 height 29
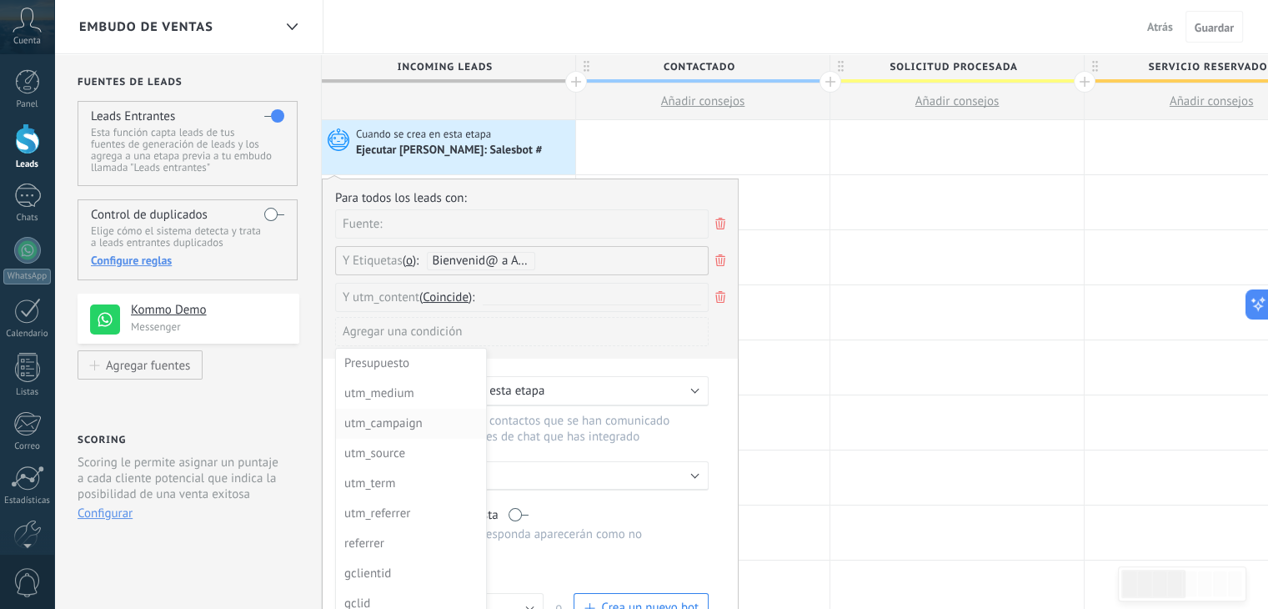
click at [403, 423] on div "utm_campaign" at bounding box center [409, 423] width 130 height 23
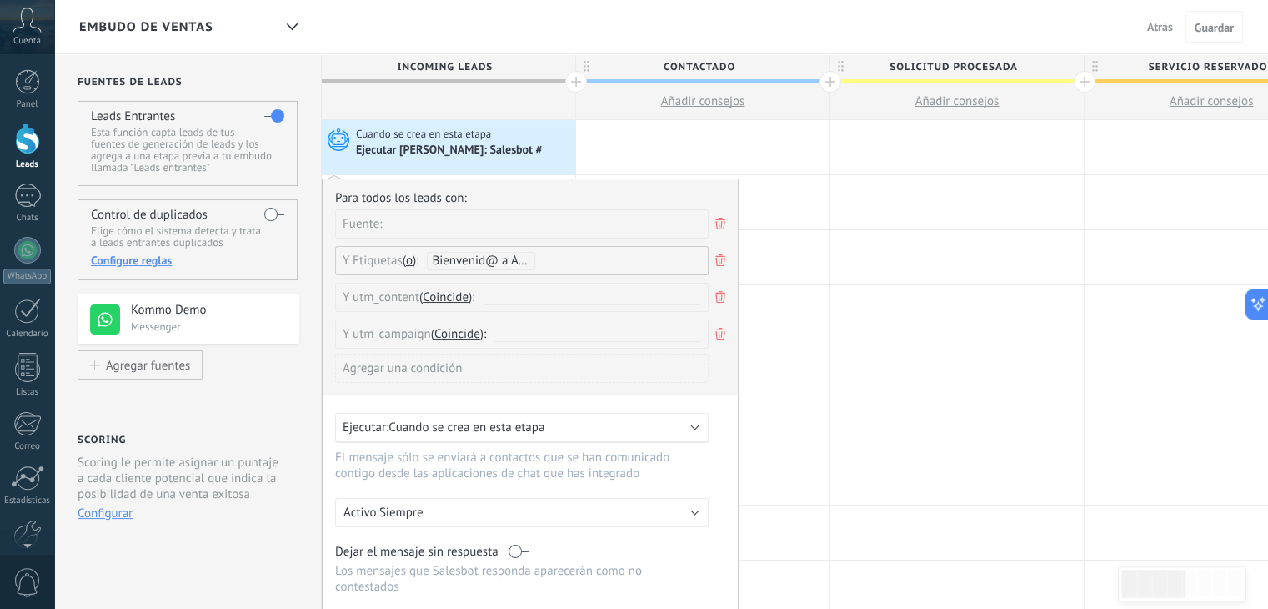
click at [416, 365] on div "Agregar una condición" at bounding box center [521, 367] width 373 height 29
click at [393, 431] on div "utm_medium" at bounding box center [409, 430] width 130 height 23
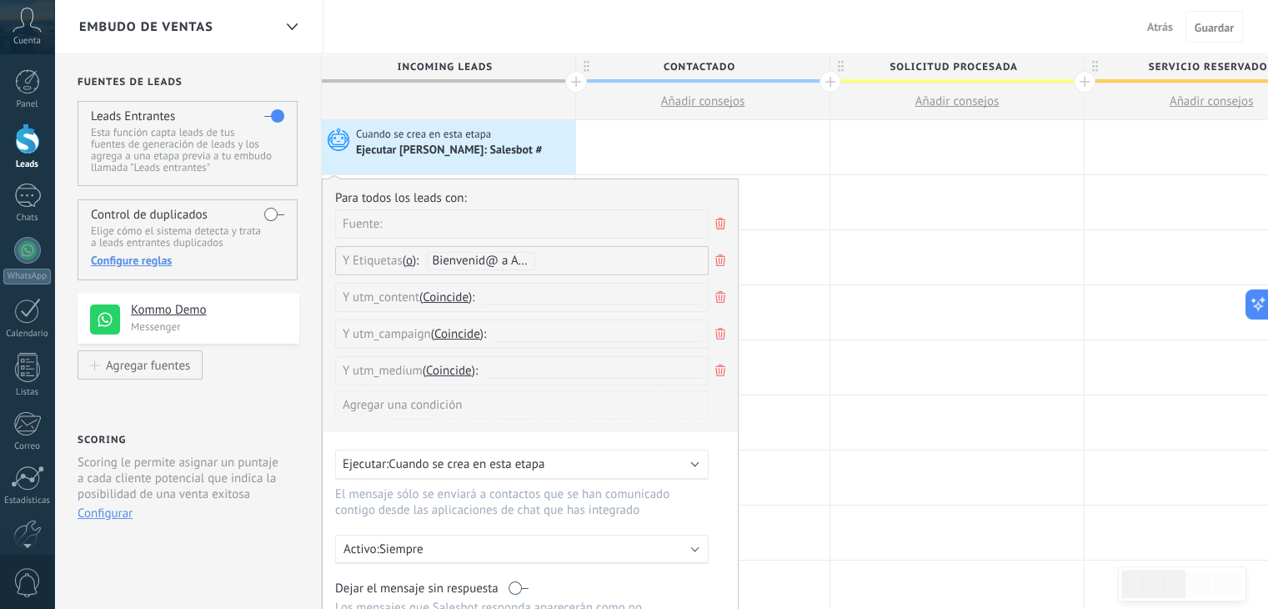
click at [425, 399] on div "Agregar una condición" at bounding box center [521, 404] width 373 height 29
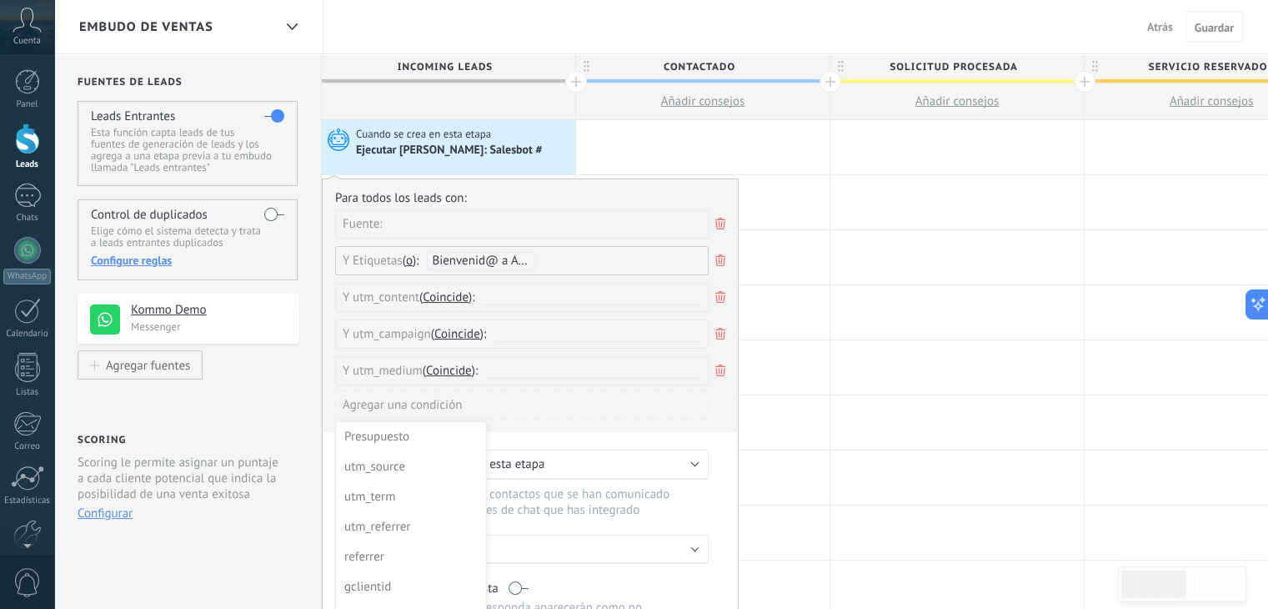
drag, startPoint x: 394, startPoint y: 467, endPoint x: 405, endPoint y: 466, distance: 10.9
click at [396, 467] on div "utm_source" at bounding box center [409, 466] width 130 height 23
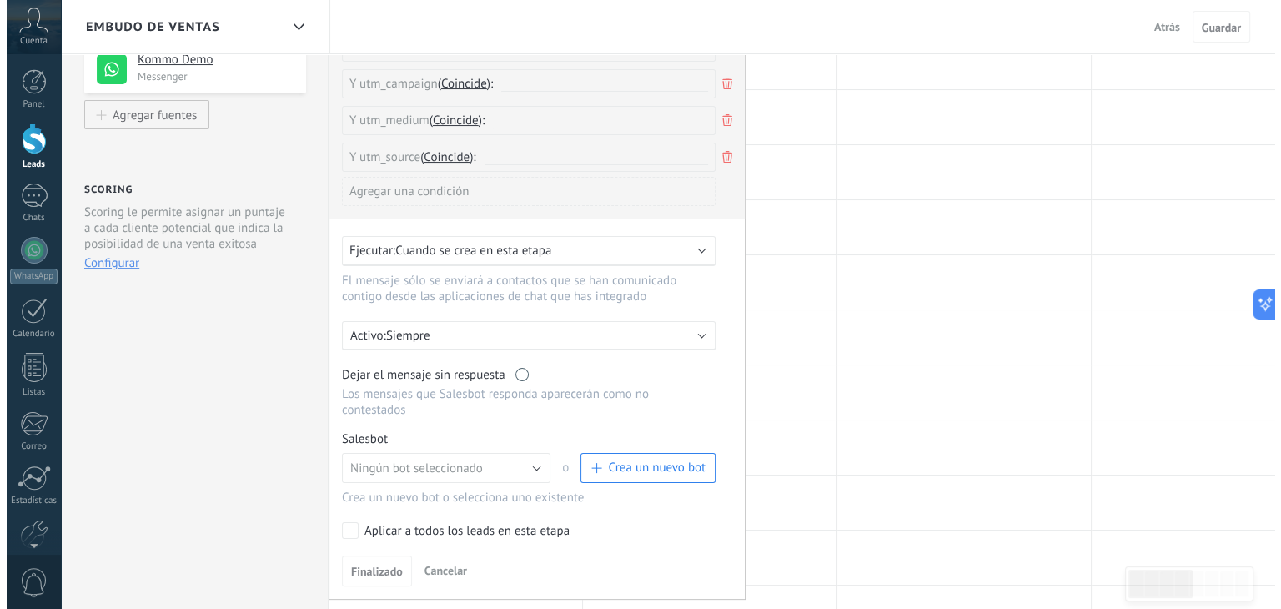
scroll to position [333, 0]
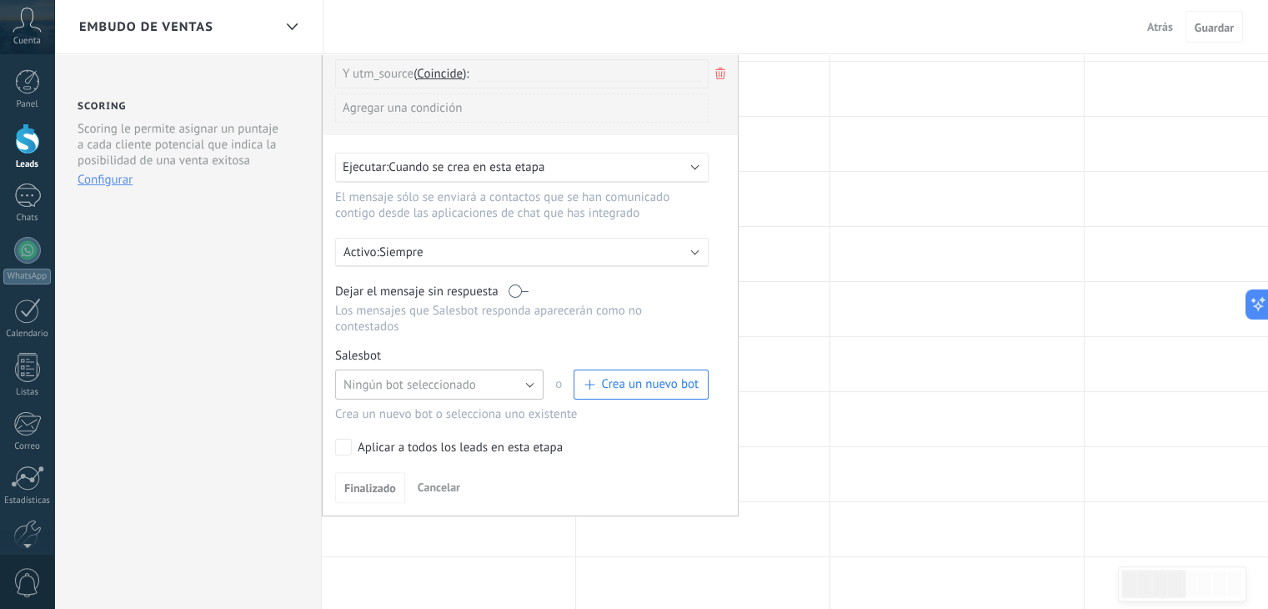
click at [532, 369] on button "Ningún bot seleccionado" at bounding box center [439, 384] width 208 height 30
click at [502, 405] on span "TestBot" at bounding box center [431, 413] width 213 height 16
click at [400, 348] on link "Gestionar" at bounding box center [413, 355] width 44 height 14
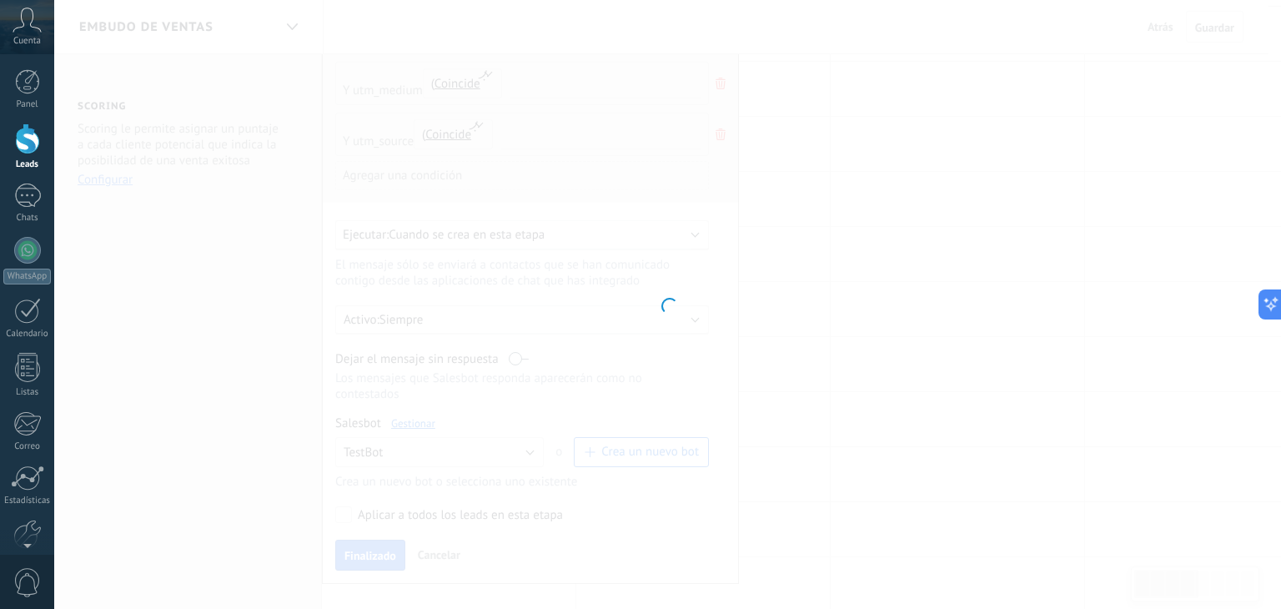
type input "*******"
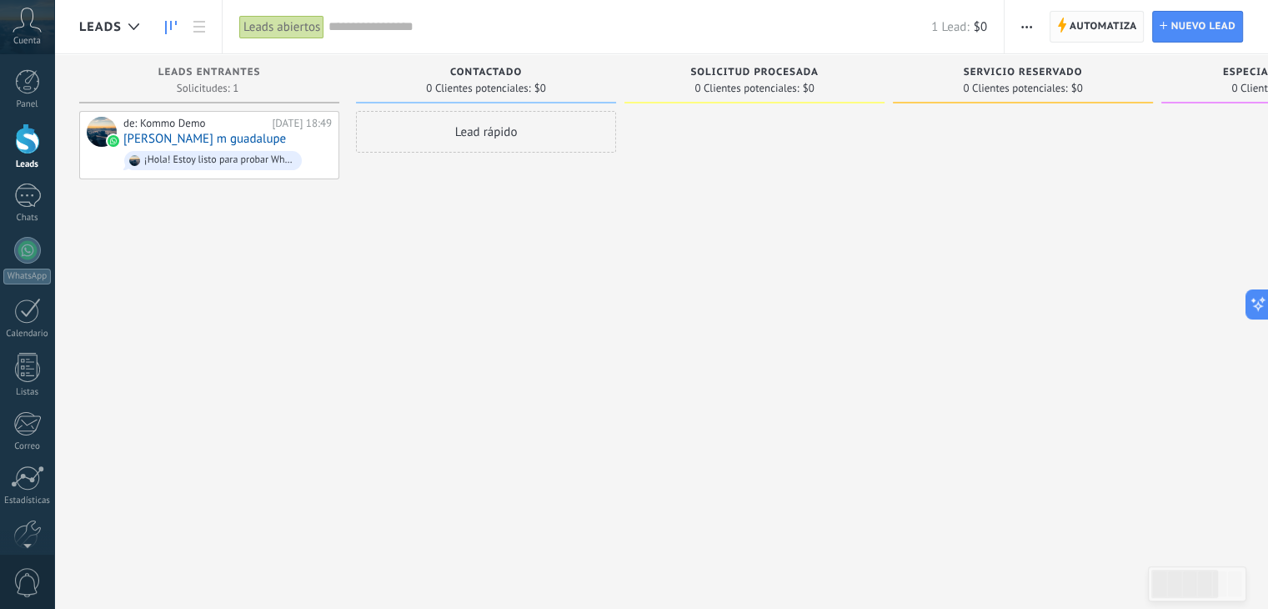
click at [1117, 25] on span "Automatiza" at bounding box center [1104, 27] width 68 height 30
